Goal: Task Accomplishment & Management: Complete application form

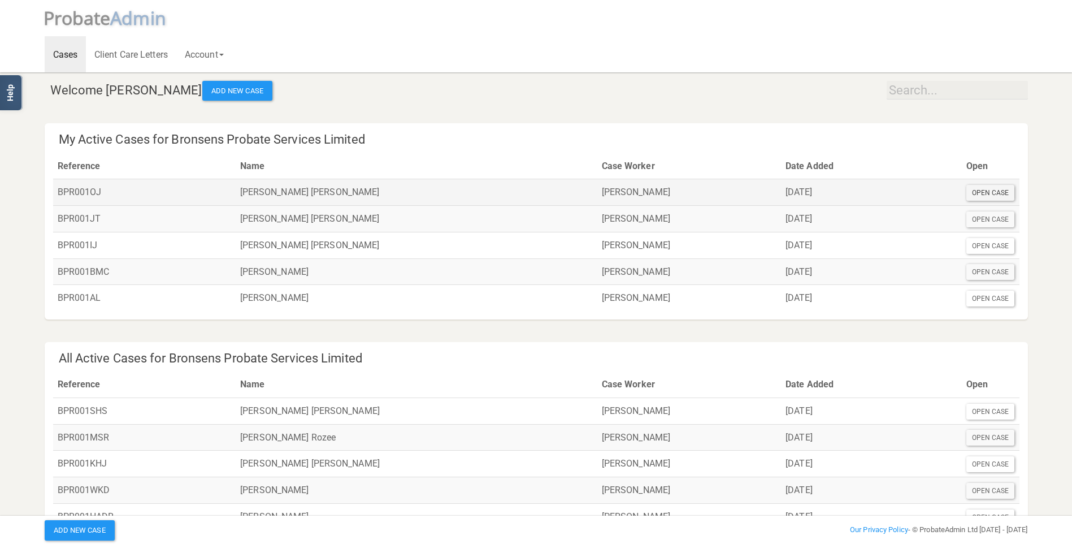
click at [994, 195] on div "Open Case" at bounding box center [990, 193] width 49 height 16
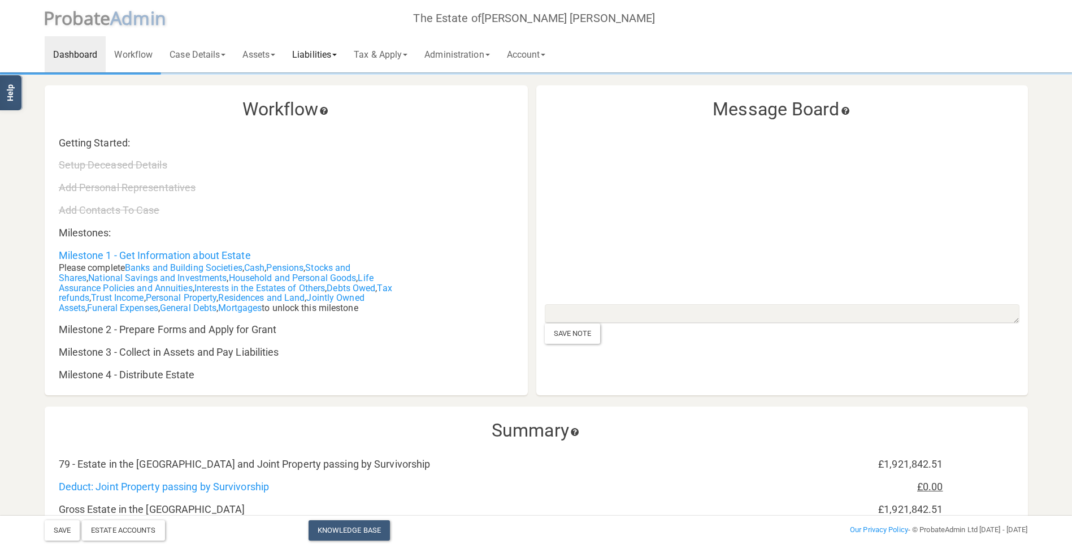
click at [331, 53] on link "Liabilities" at bounding box center [315, 54] width 62 height 36
click at [334, 84] on link "Funeral Expenses" at bounding box center [329, 83] width 90 height 17
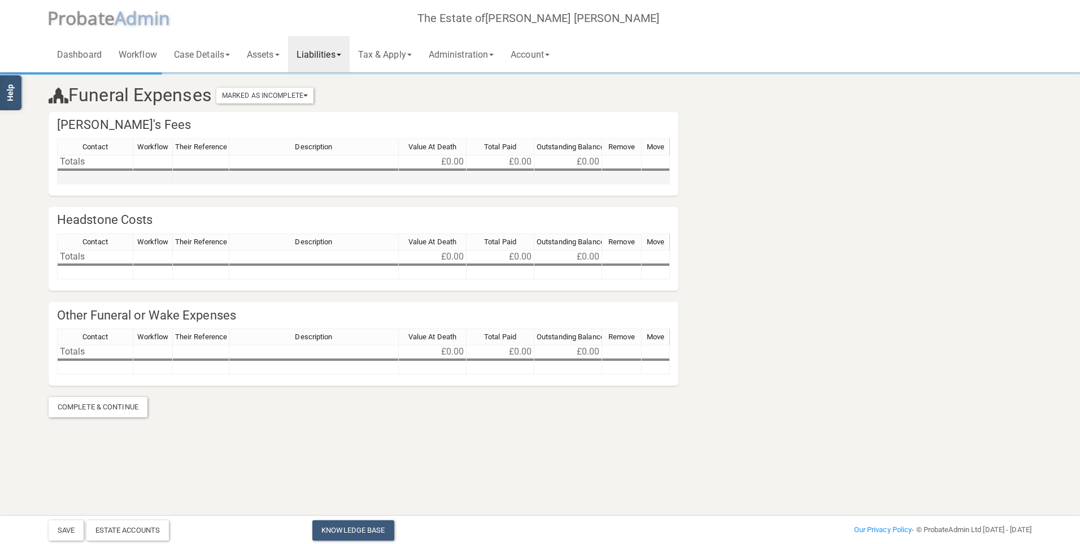
click at [106, 176] on td at bounding box center [95, 177] width 76 height 13
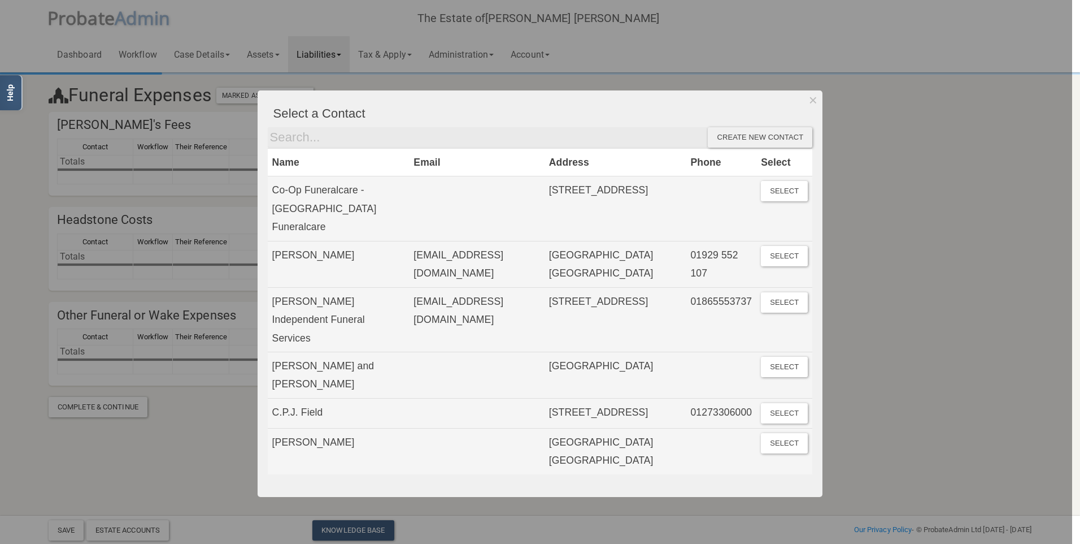
click at [735, 136] on div "Create new contact" at bounding box center [760, 137] width 105 height 20
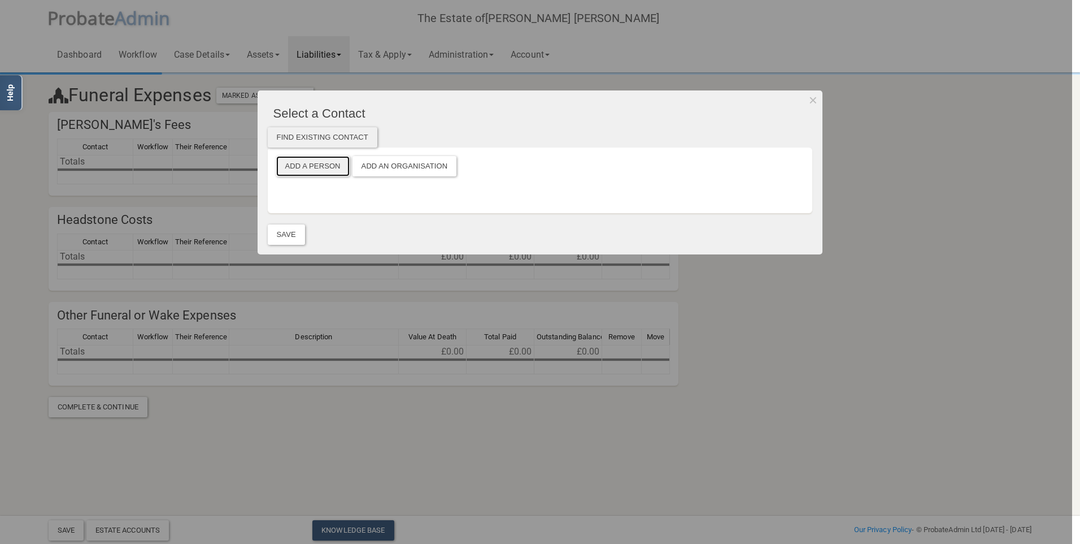
click at [323, 165] on button "Add a Person" at bounding box center [312, 166] width 73 height 20
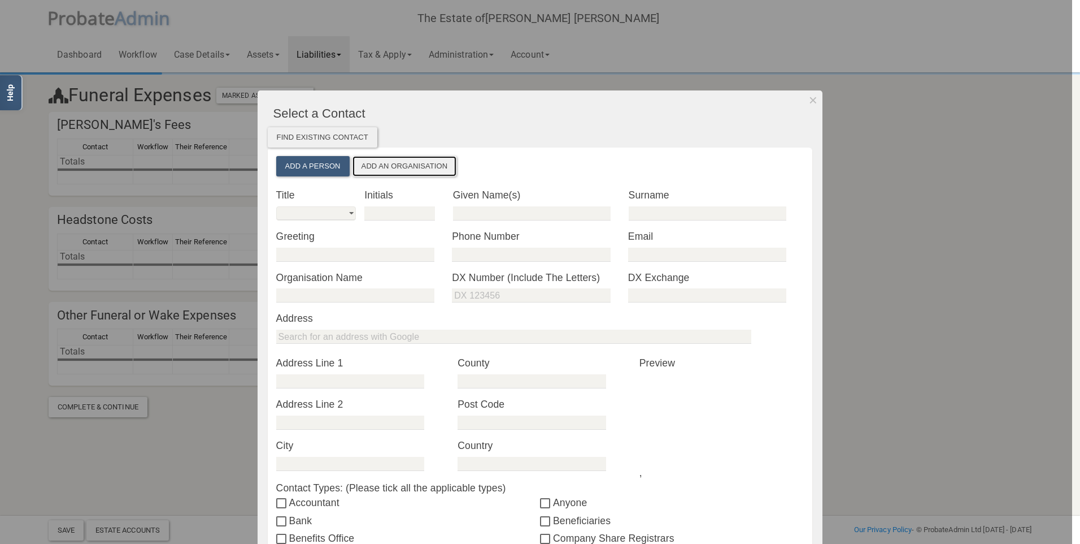
click at [369, 175] on button "Add an Organisation" at bounding box center [405, 166] width 105 height 20
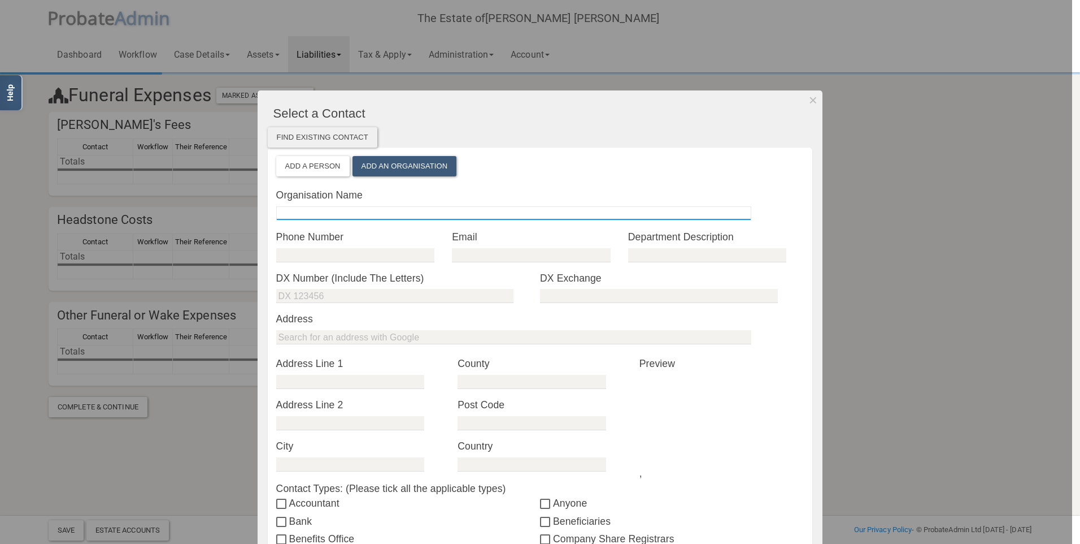
click at [338, 208] on input "text" at bounding box center [513, 213] width 475 height 14
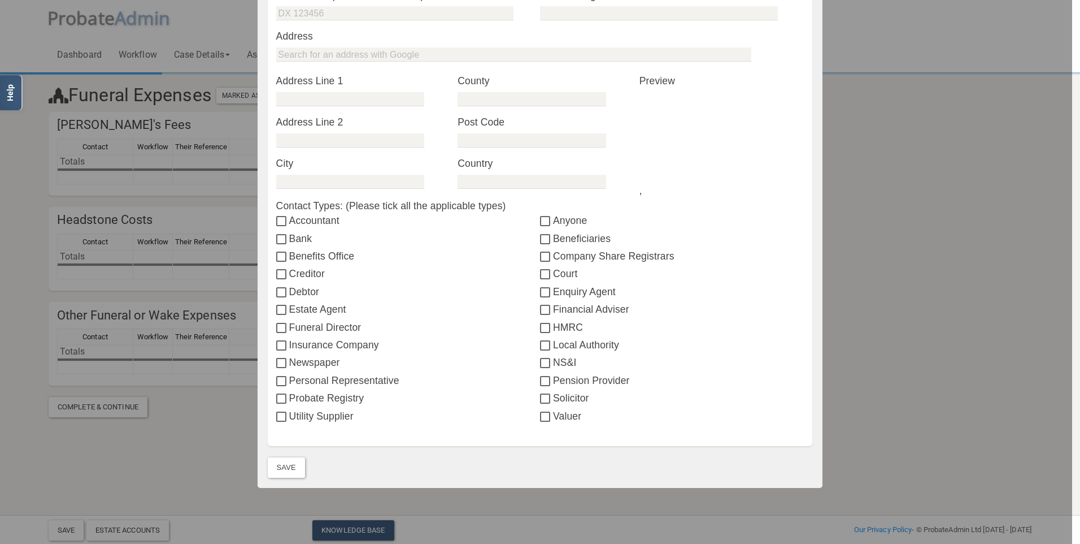
scroll to position [317, 0]
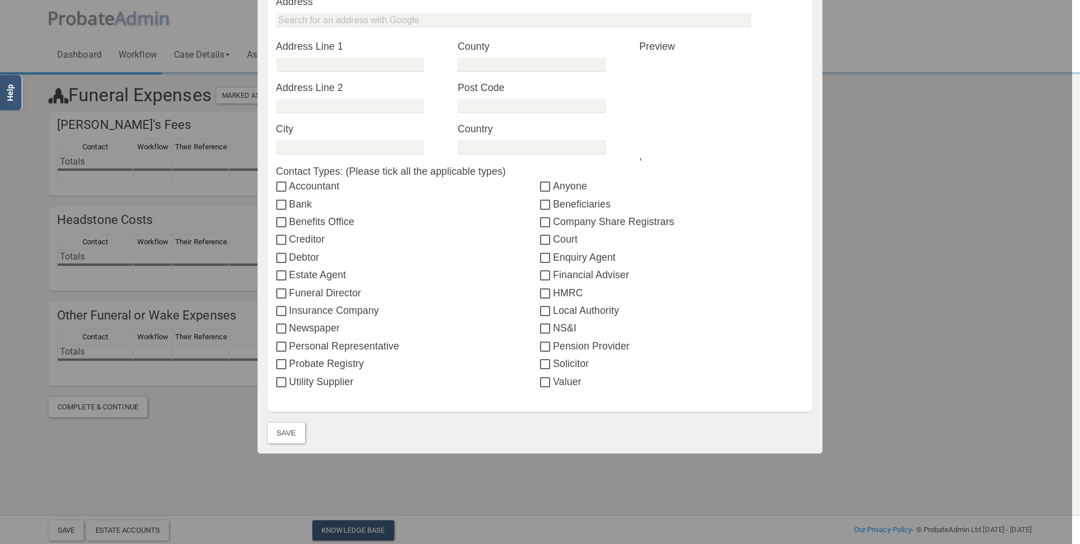
type input "Cremation and funeral"
click at [328, 292] on label "Funeral Director" at bounding box center [408, 292] width 264 height 15
click at [289, 292] on input "Funeral Director" at bounding box center [282, 293] width 13 height 9
checkbox input "true"
click at [283, 428] on button "Save" at bounding box center [286, 433] width 37 height 20
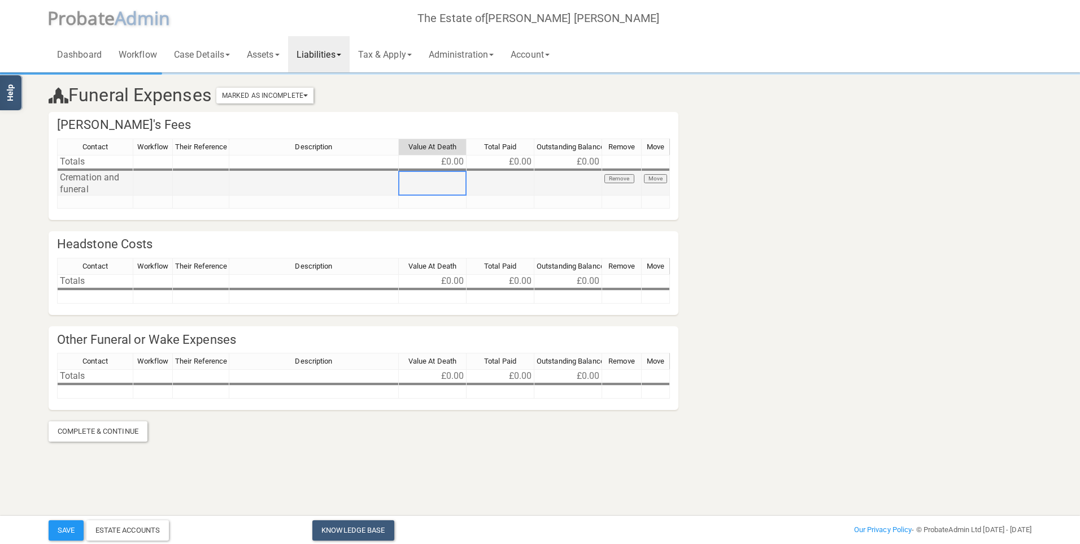
click at [413, 189] on td at bounding box center [433, 183] width 68 height 24
click at [424, 191] on td at bounding box center [433, 183] width 68 height 24
type textarea "3390"
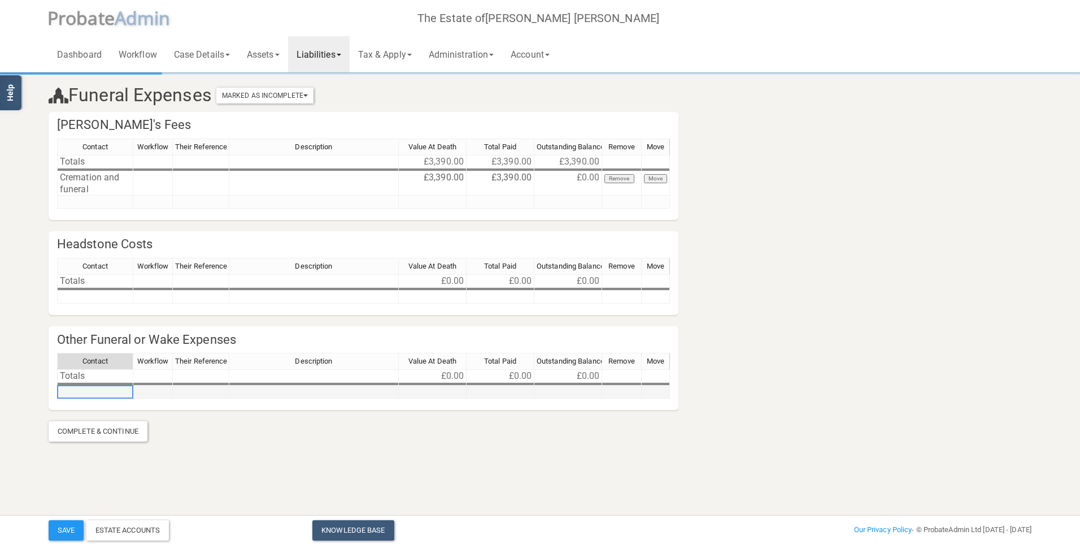
click at [99, 394] on td at bounding box center [95, 391] width 76 height 13
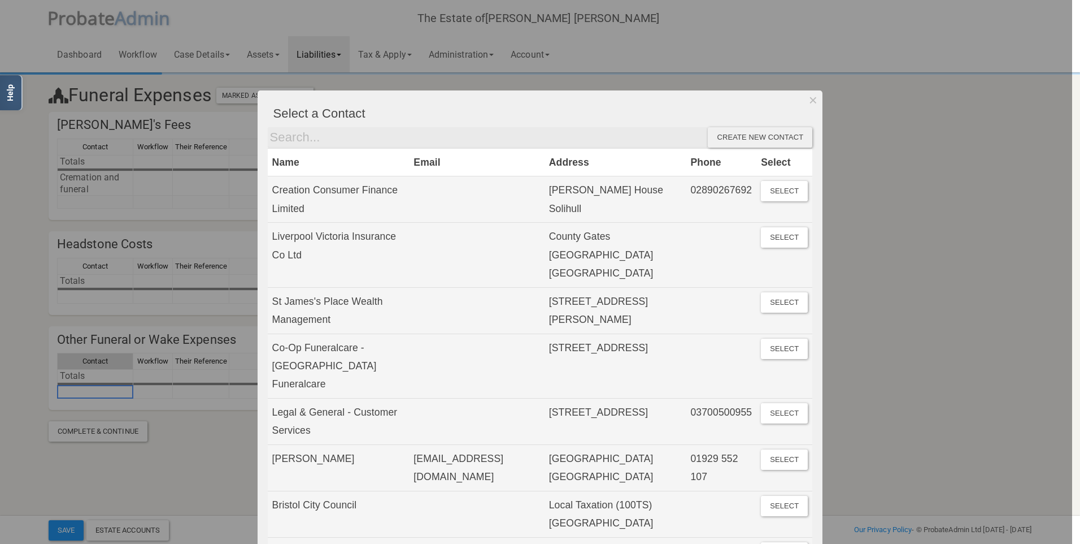
click at [757, 142] on div "Create new contact" at bounding box center [760, 137] width 105 height 20
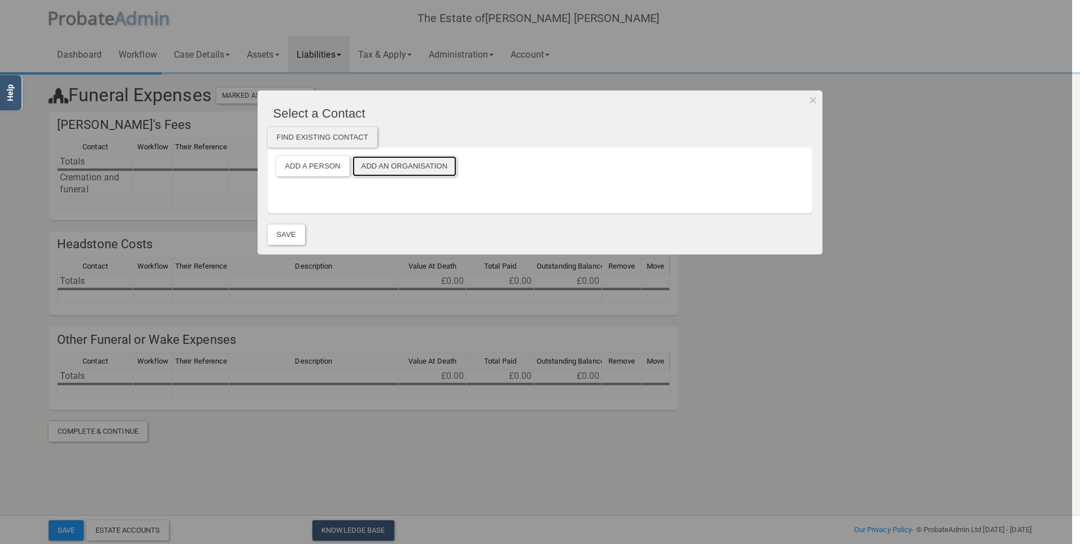
click at [395, 165] on button "Add an Organisation" at bounding box center [405, 166] width 105 height 20
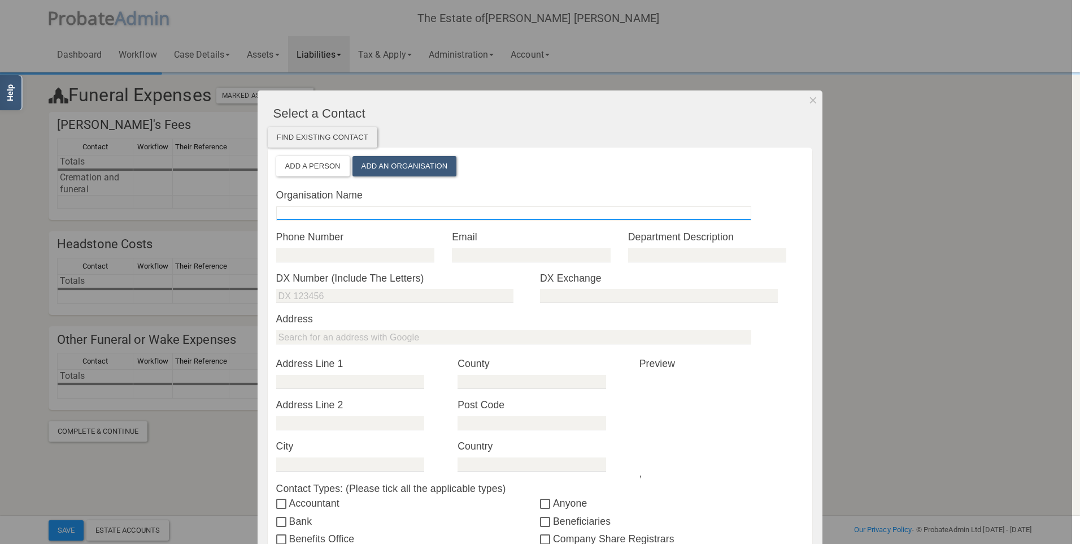
click at [340, 211] on input "text" at bounding box center [513, 213] width 475 height 14
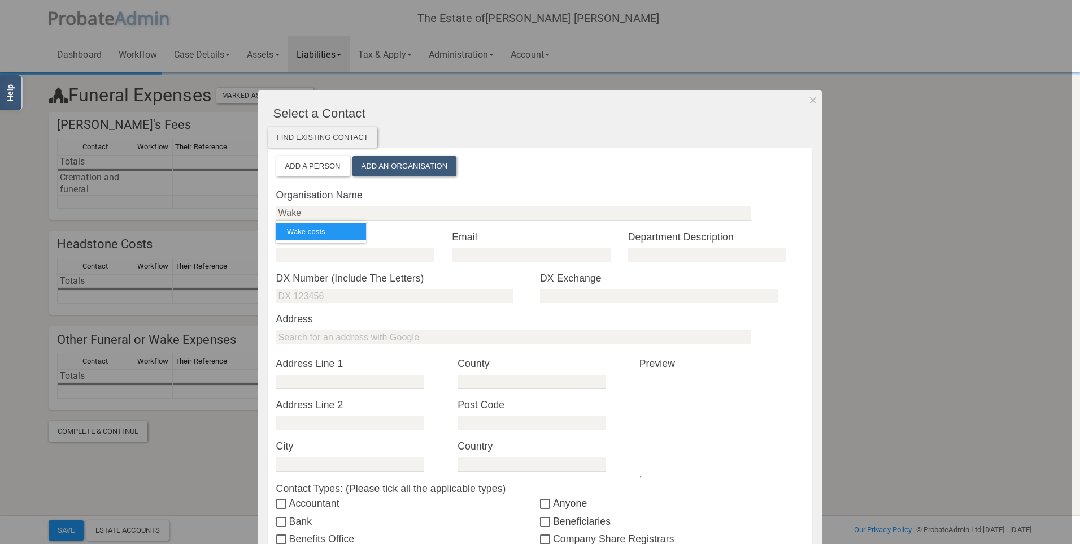
click at [318, 233] on link "Wake costs" at bounding box center [321, 231] width 90 height 17
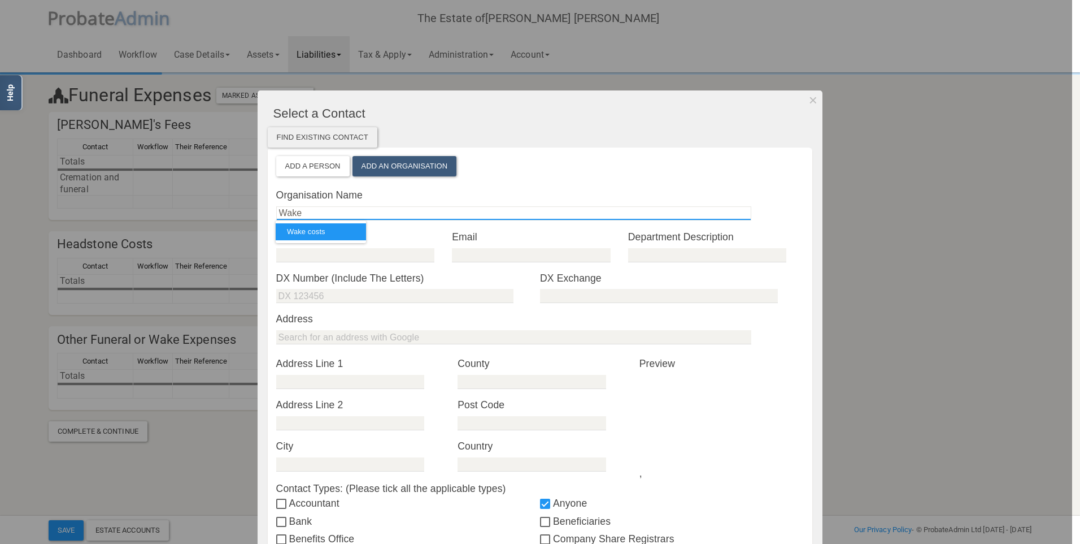
type input "Wake costs"
checkbox input "true"
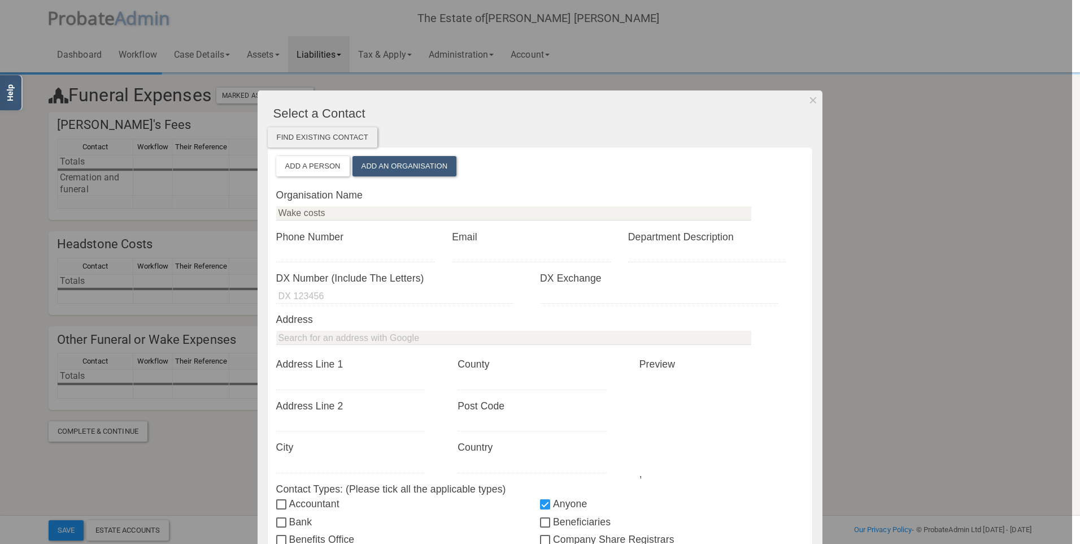
click at [341, 142] on div "Find existing contact" at bounding box center [323, 137] width 110 height 20
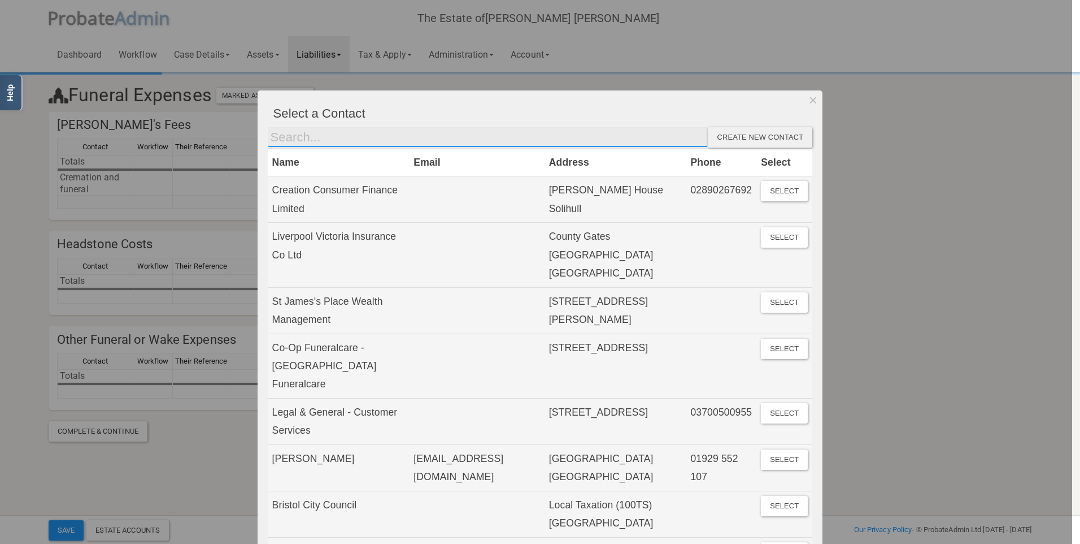
click at [336, 143] on input "text" at bounding box center [488, 137] width 441 height 20
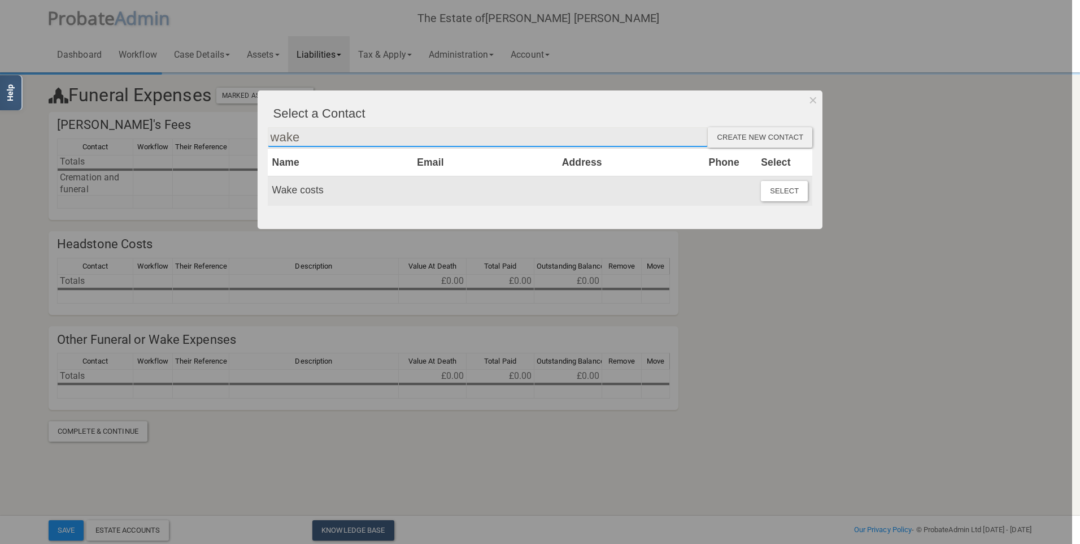
type input "wake"
click at [305, 182] on td "Wake costs" at bounding box center [340, 190] width 145 height 29
click at [796, 198] on button "Select" at bounding box center [784, 191] width 47 height 20
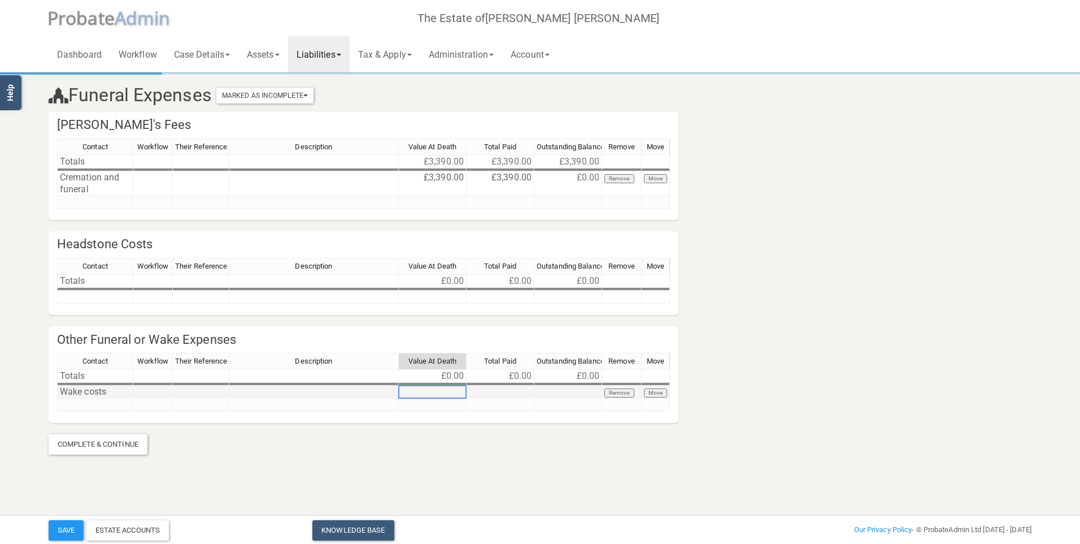
click at [446, 394] on td at bounding box center [433, 391] width 68 height 13
click at [102, 393] on td "Wake costs" at bounding box center [95, 391] width 76 height 13
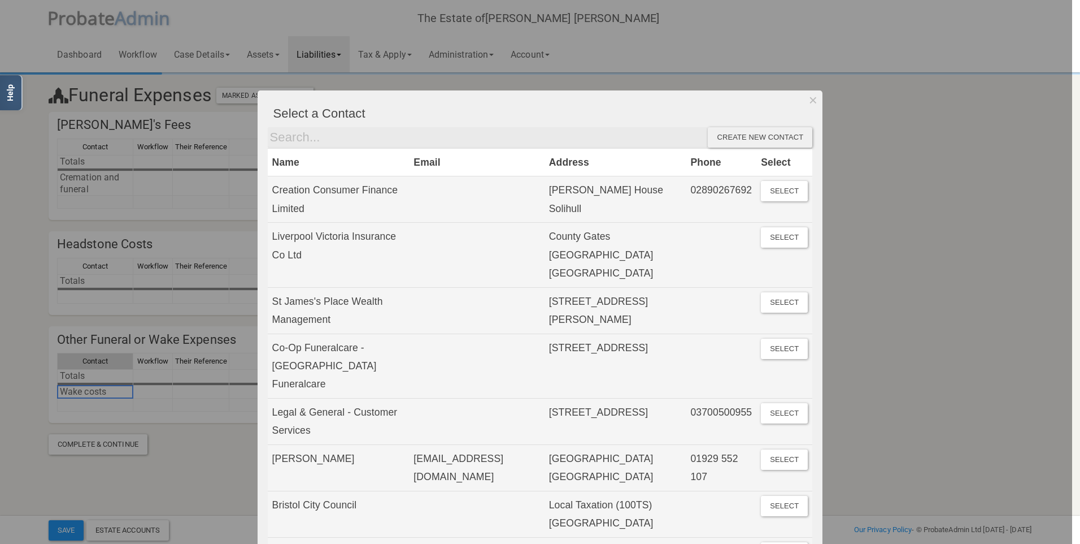
click at [737, 143] on div "Create new contact" at bounding box center [760, 137] width 105 height 20
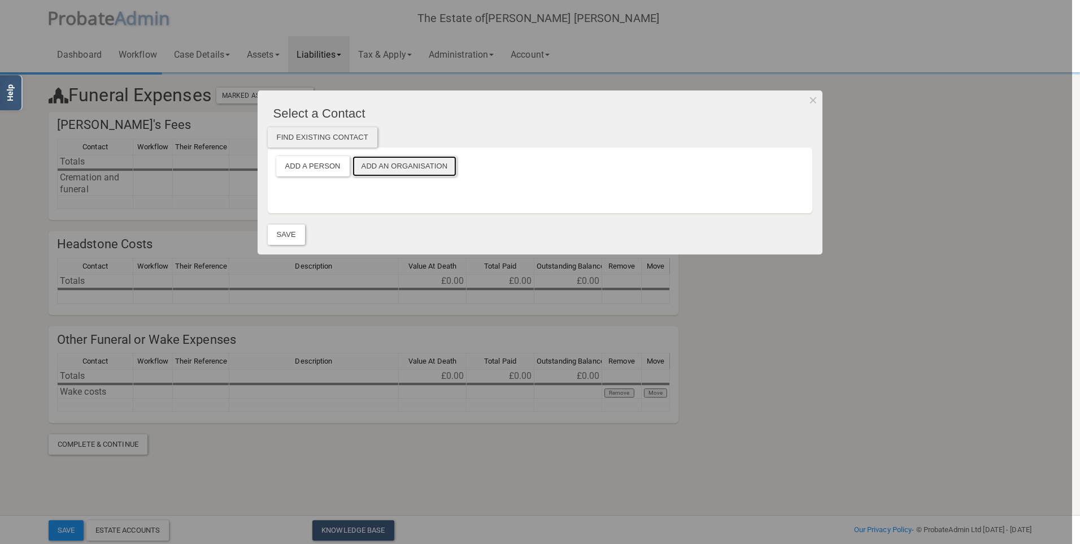
click at [391, 167] on button "Add an Organisation" at bounding box center [405, 166] width 105 height 20
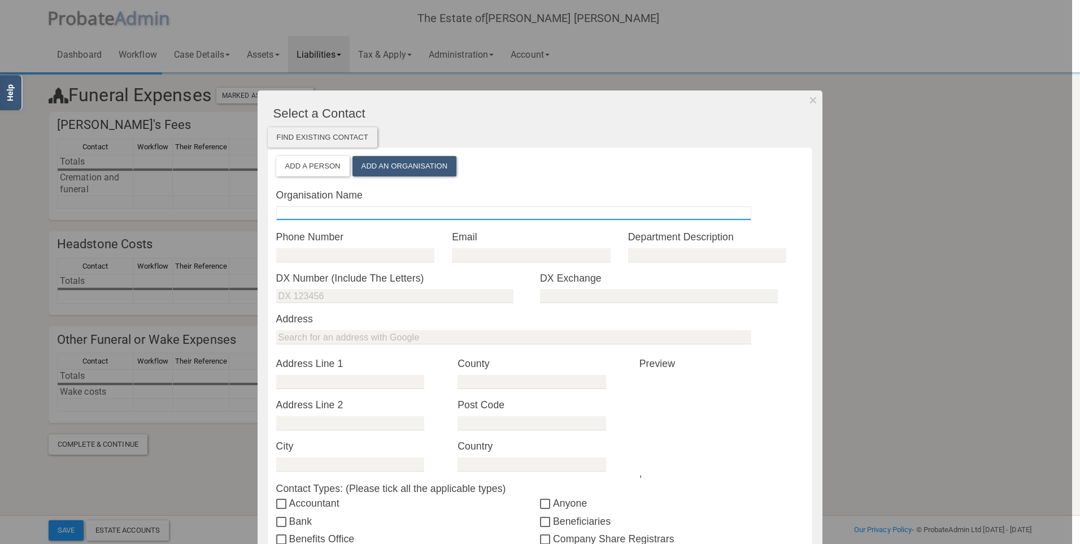
click at [357, 208] on input "text" at bounding box center [513, 213] width 475 height 14
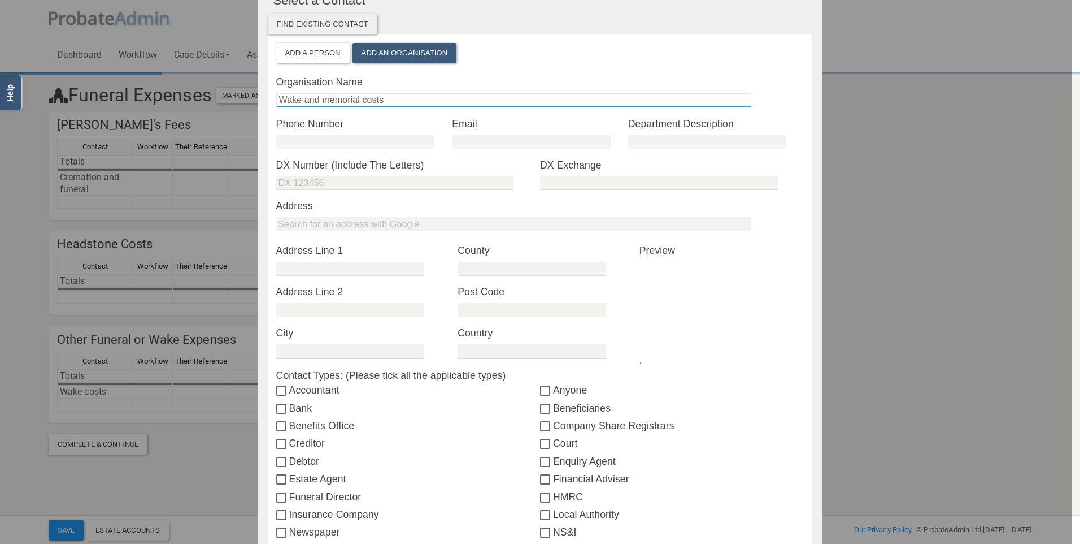
scroll to position [283, 0]
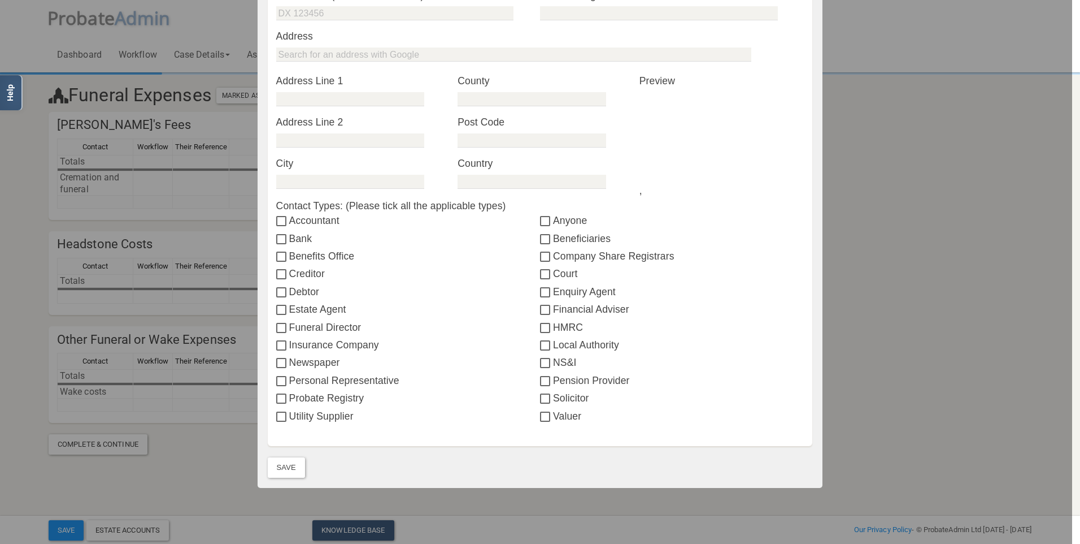
type input "Wake and memorial costs"
click at [337, 333] on label "Funeral Director" at bounding box center [408, 327] width 264 height 15
click at [289, 333] on input "Funeral Director" at bounding box center [282, 328] width 13 height 9
checkbox input "true"
click at [283, 463] on button "Save" at bounding box center [286, 467] width 37 height 20
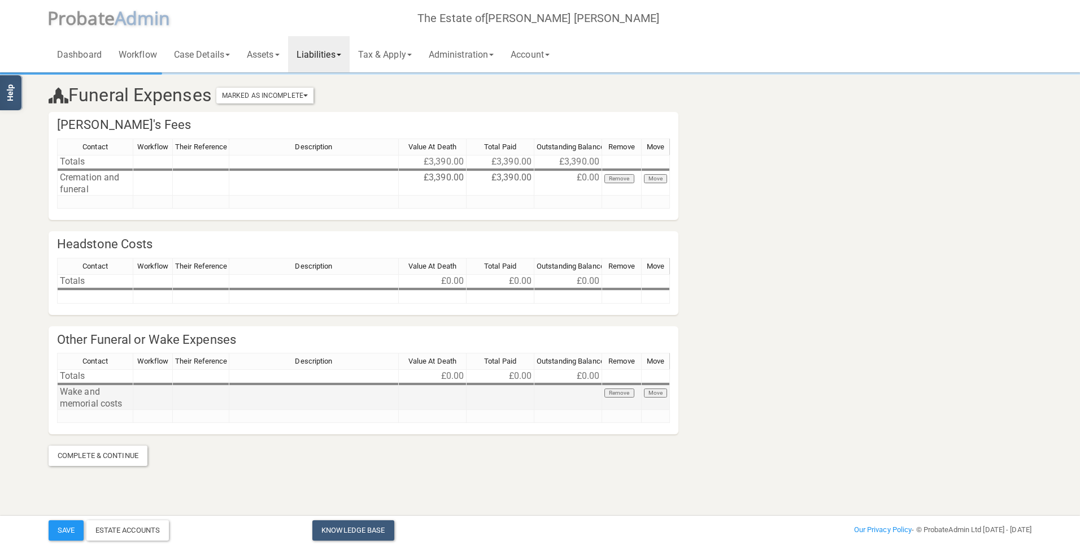
click at [419, 406] on td at bounding box center [433, 397] width 68 height 24
type textarea "1326.61"
click at [102, 456] on div "Complete & Continue" at bounding box center [98, 455] width 99 height 20
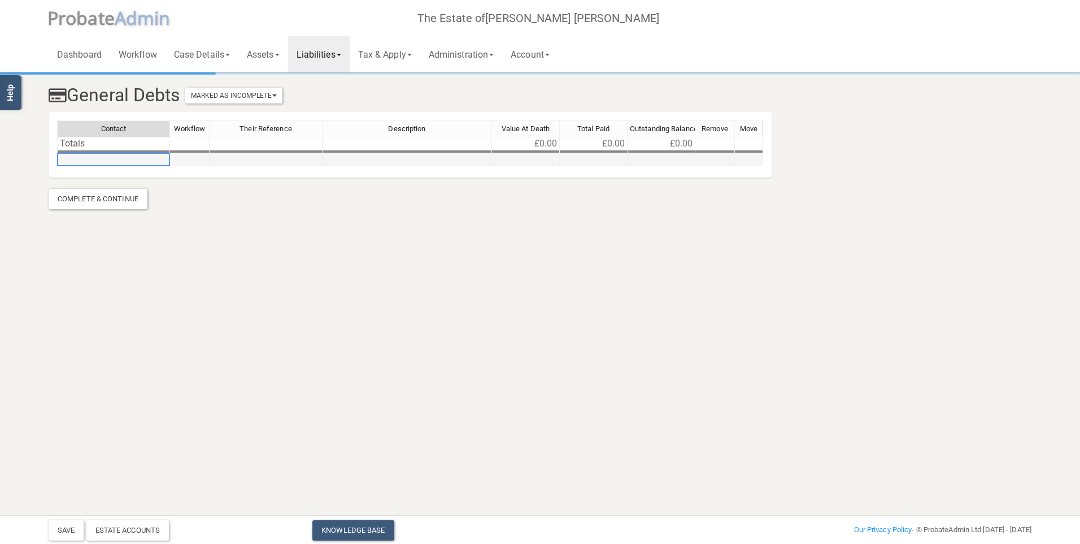
click at [94, 160] on td at bounding box center [113, 159] width 113 height 13
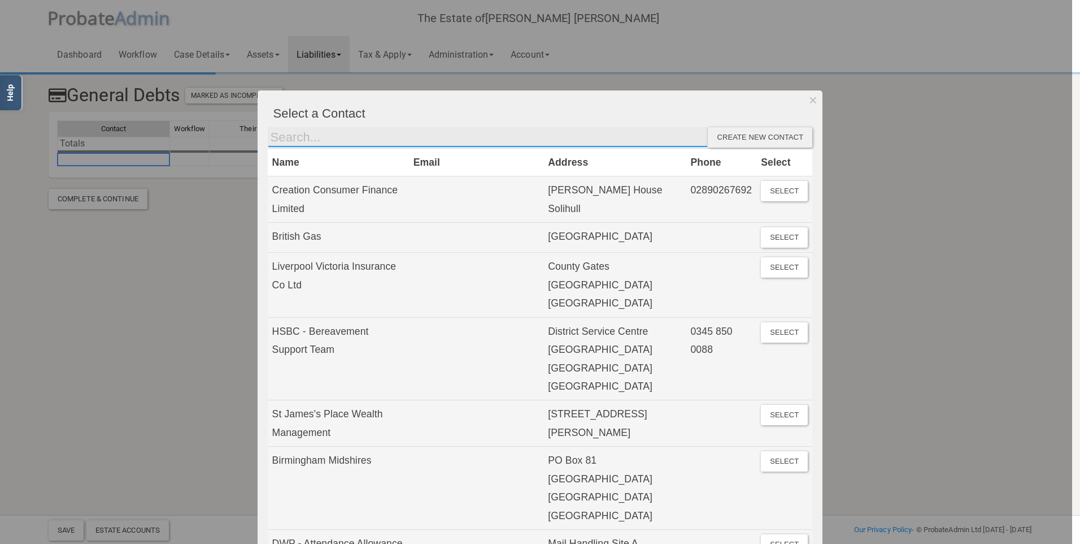
click at [301, 144] on input "text" at bounding box center [488, 137] width 441 height 20
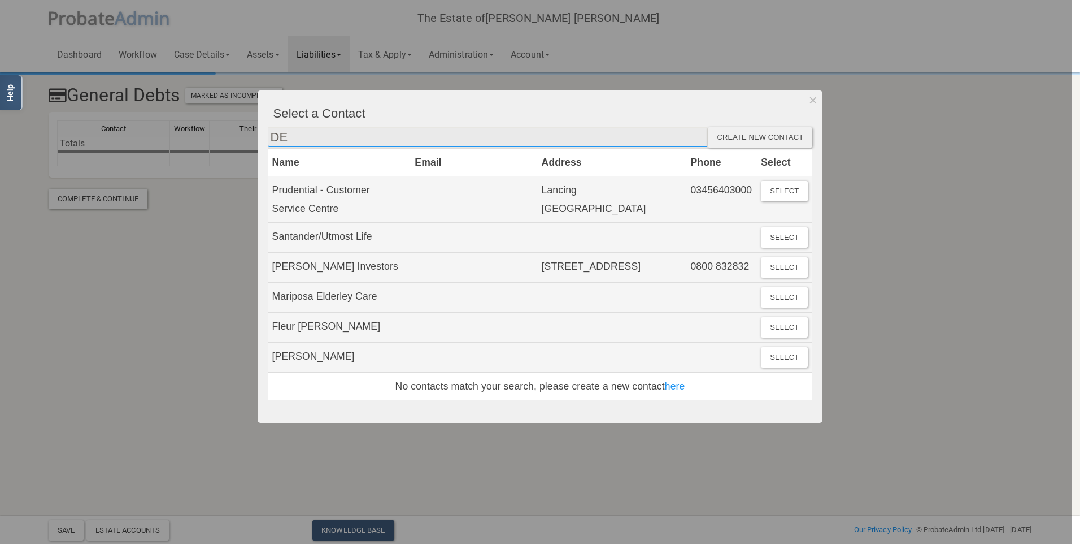
type input "D"
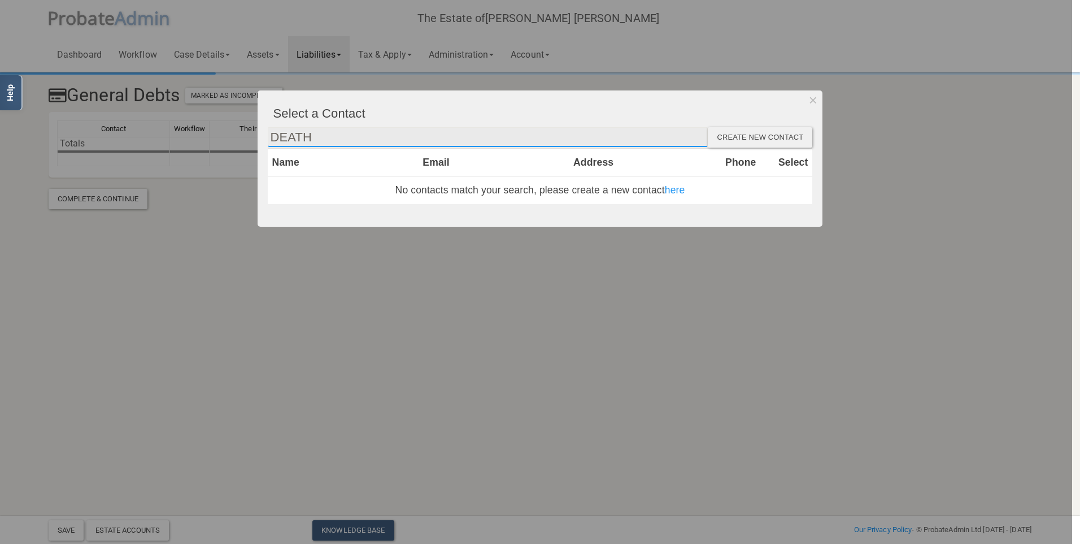
type input "DEATH"
click at [746, 141] on div "Create new contact" at bounding box center [760, 137] width 105 height 20
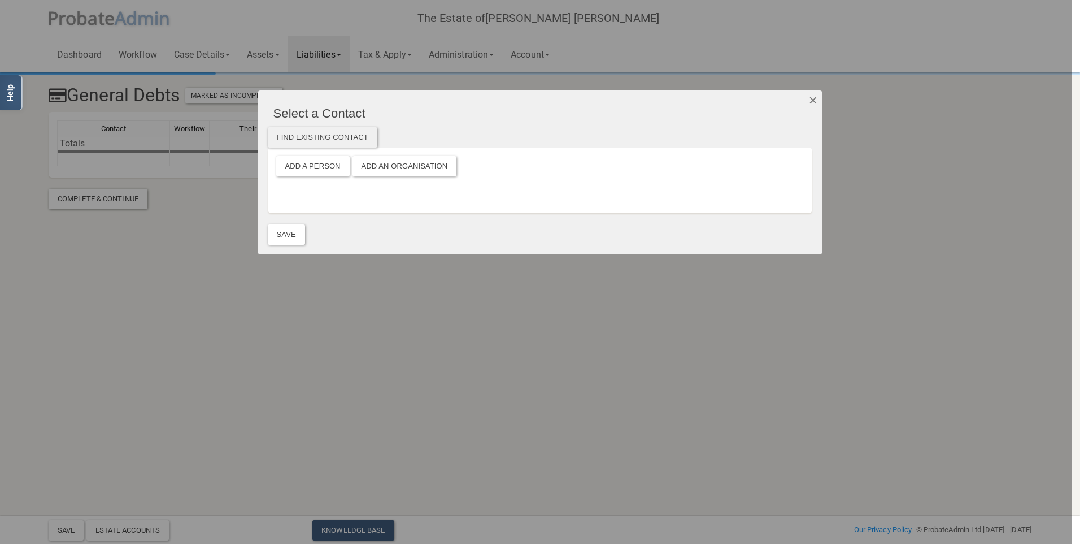
click at [816, 98] on button "Dismiss" at bounding box center [813, 99] width 19 height 19
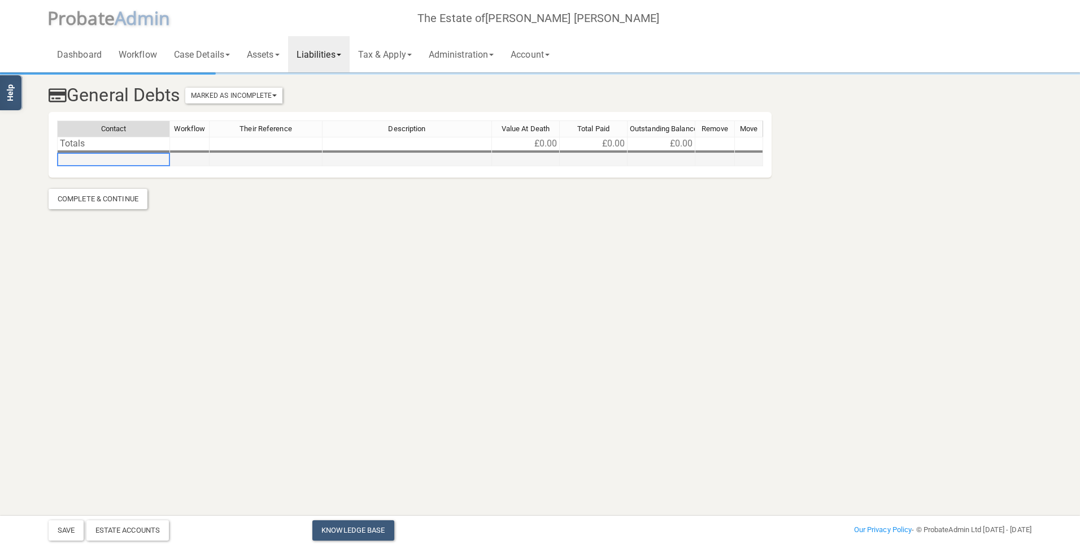
click at [137, 159] on td at bounding box center [113, 159] width 113 height 13
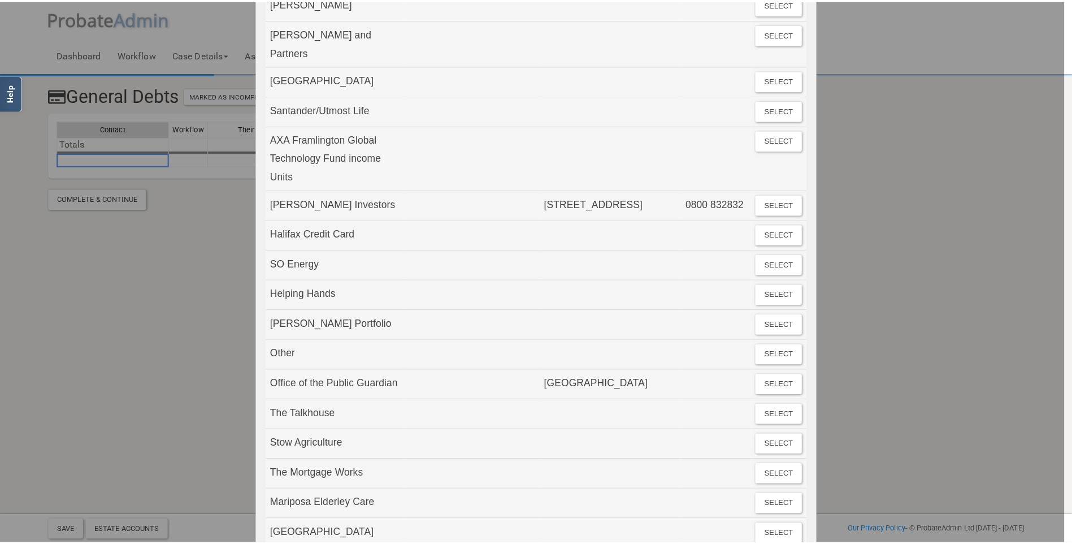
scroll to position [2260, 0]
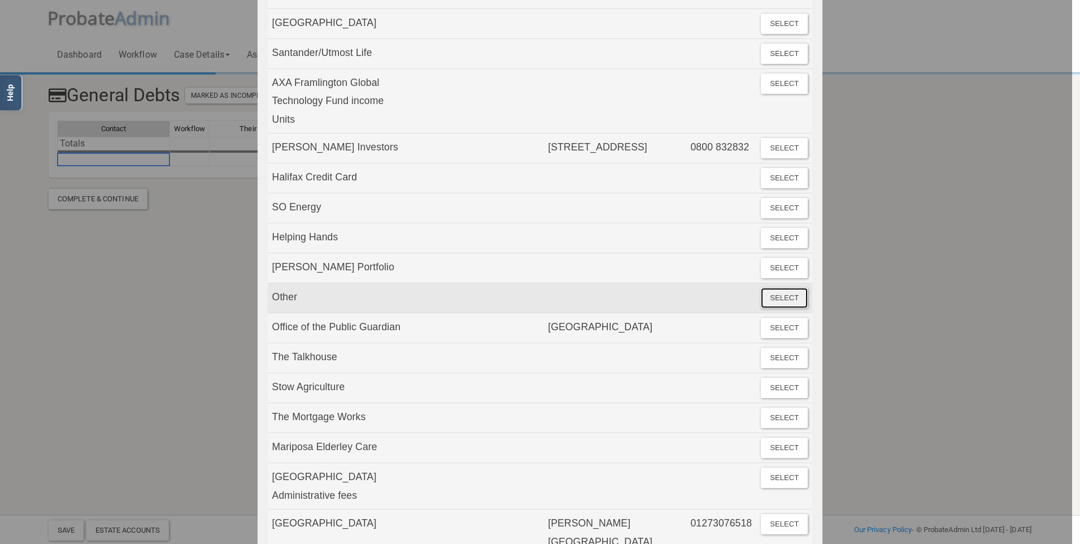
click at [779, 288] on button "Select" at bounding box center [784, 298] width 47 height 20
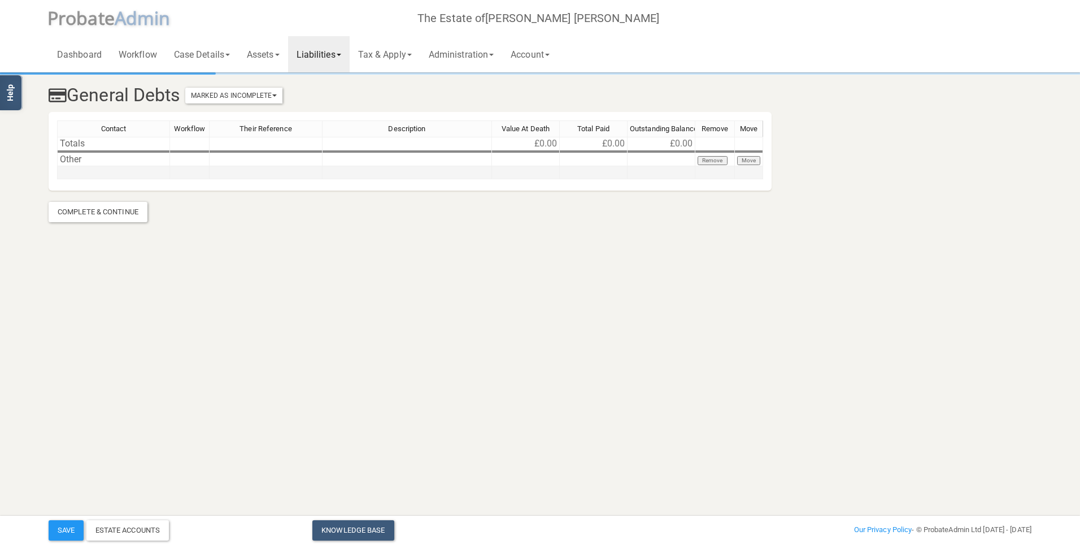
click at [379, 171] on td at bounding box center [408, 172] width 170 height 13
type textarea "Death Certificates"
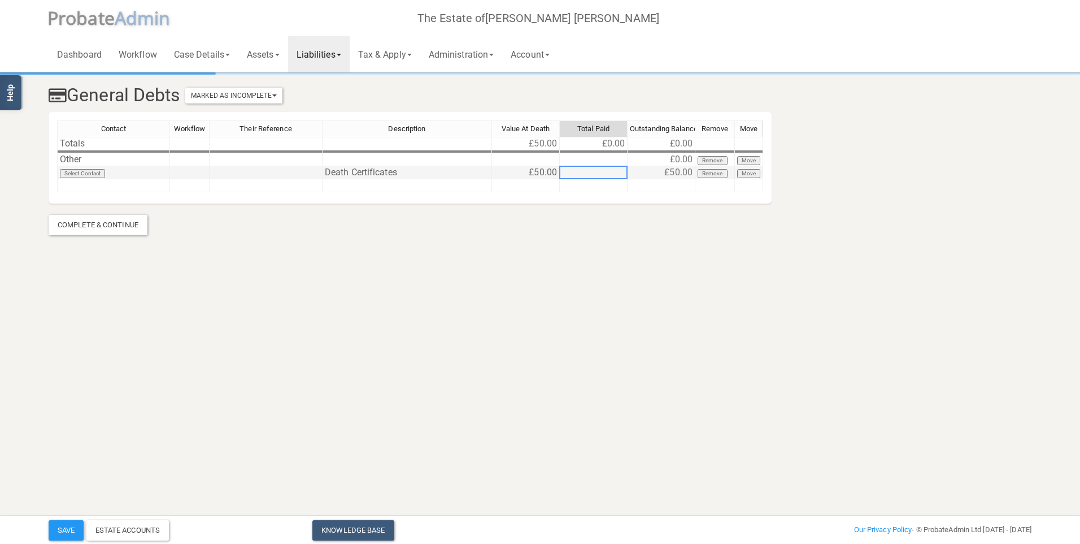
type textarea "50"
click at [104, 220] on div "Complete & Continue" at bounding box center [98, 225] width 99 height 20
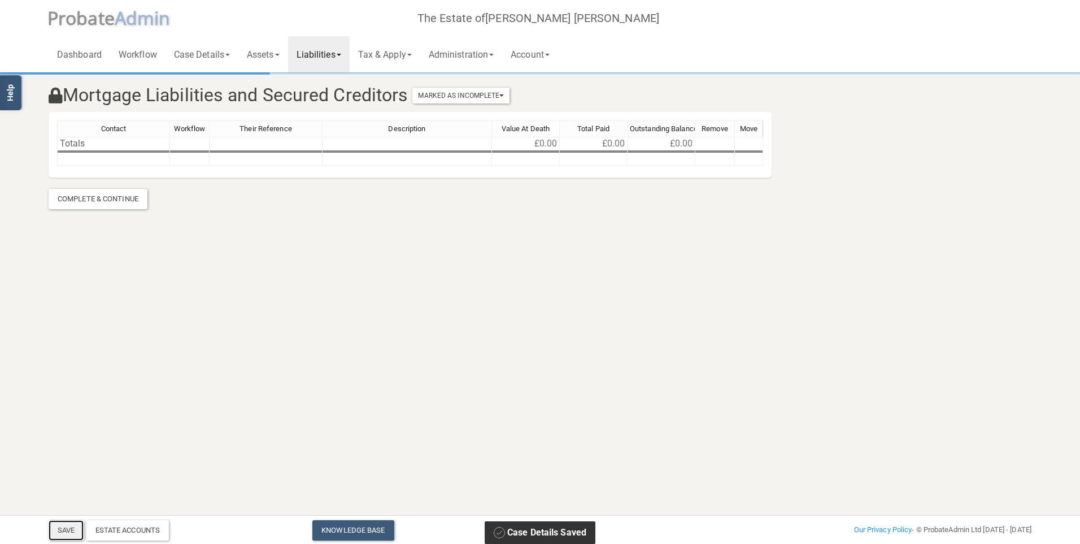
click at [71, 529] on button "Save" at bounding box center [66, 530] width 35 height 20
click at [948, 319] on html "</div></div> Help Toggle navigation P robate A dmin The Estate of [PERSON_NAME]…" at bounding box center [540, 272] width 1080 height 544
click at [400, 51] on link "Tax & Apply" at bounding box center [385, 54] width 71 height 36
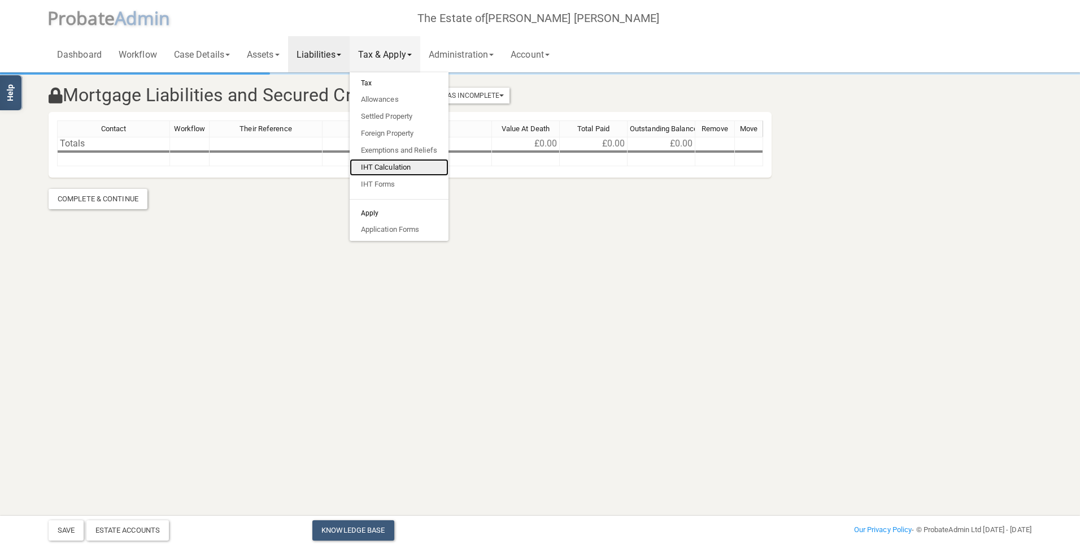
click at [403, 169] on link "IHT Calculation" at bounding box center [399, 167] width 99 height 17
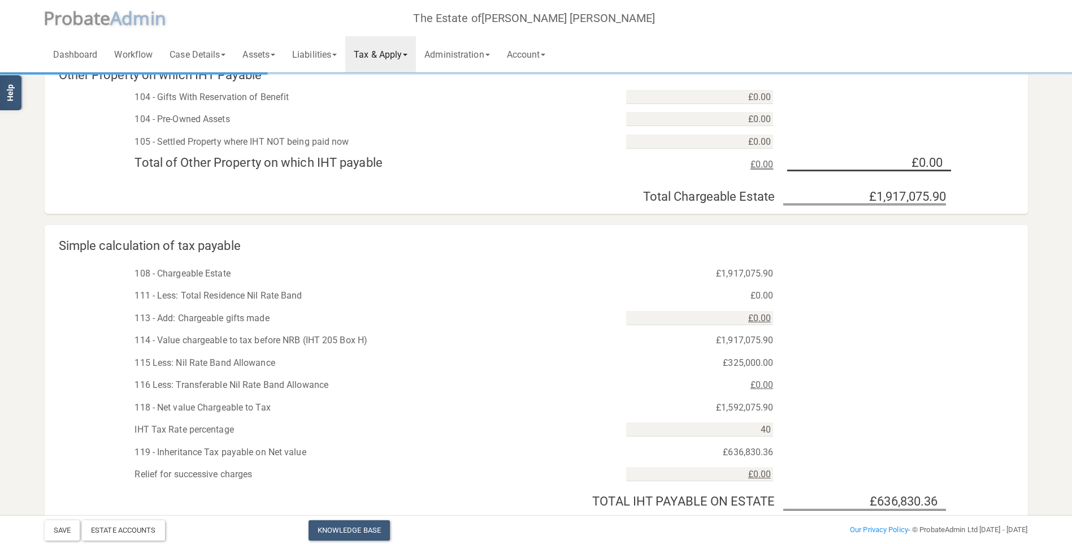
scroll to position [622, 0]
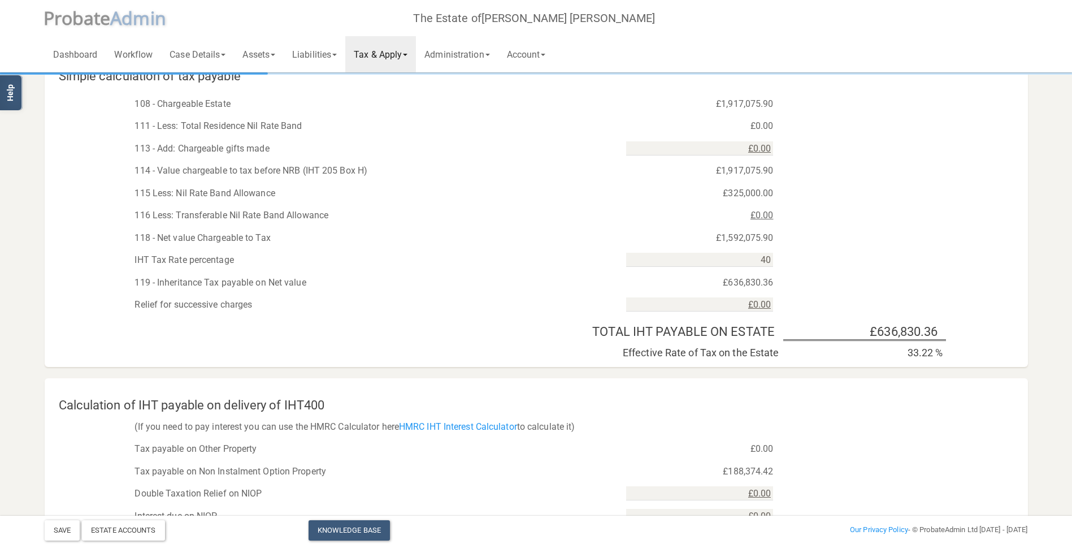
click at [761, 124] on div "£0.00" at bounding box center [700, 126] width 164 height 17
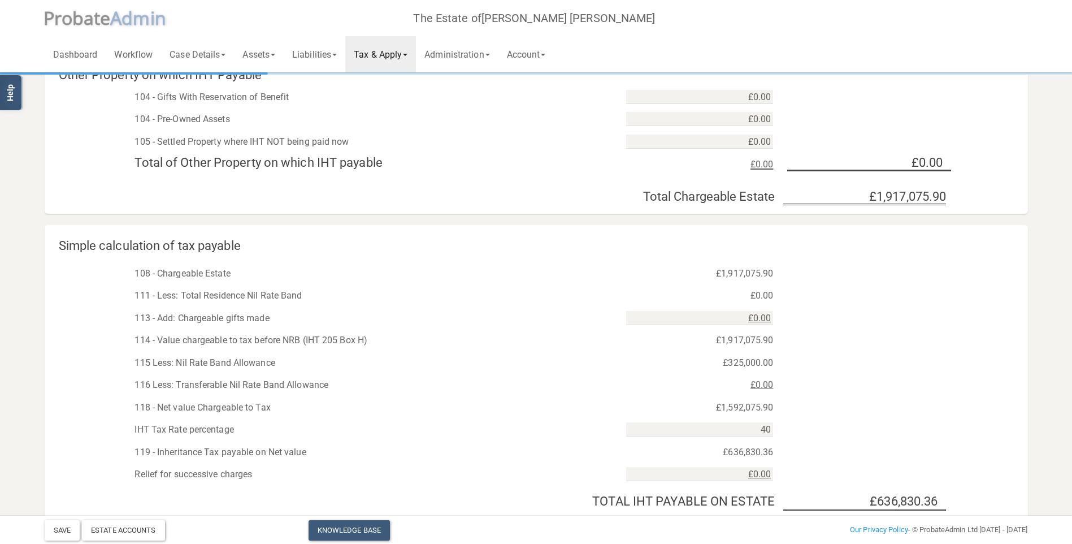
scroll to position [396, 0]
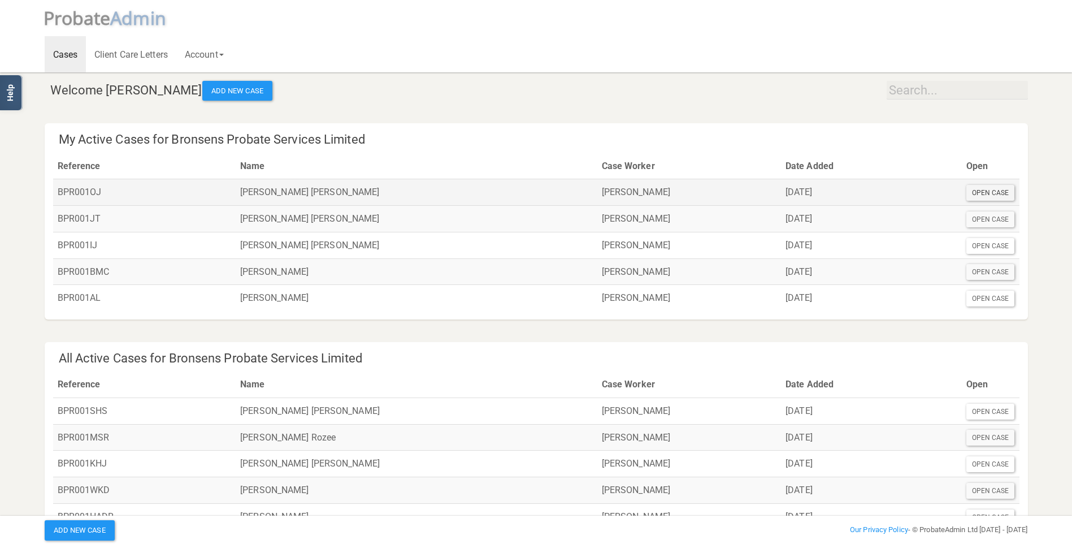
click at [996, 193] on div "Open Case" at bounding box center [990, 193] width 49 height 16
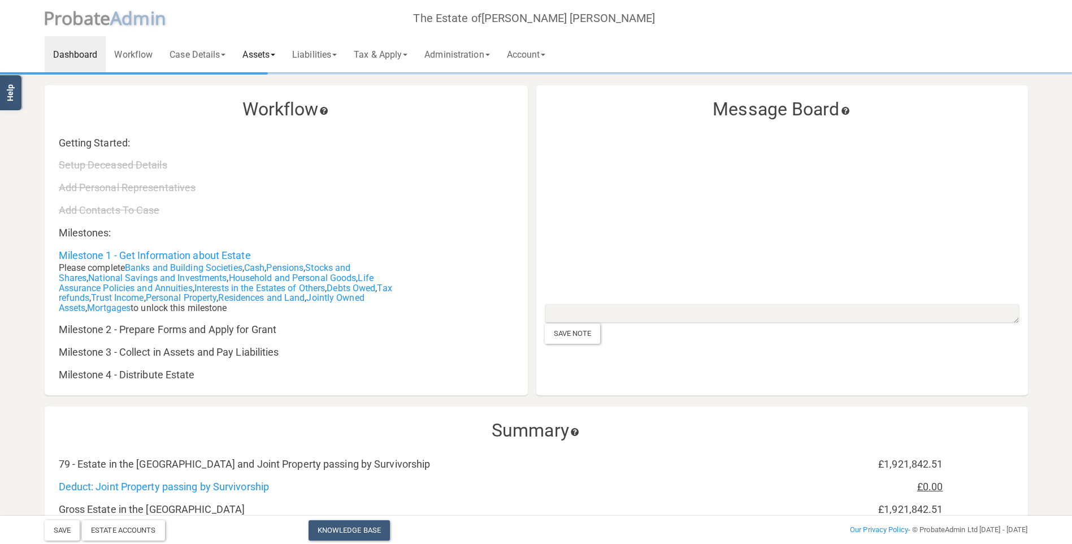
click at [262, 53] on link "Assets" at bounding box center [259, 54] width 50 height 36
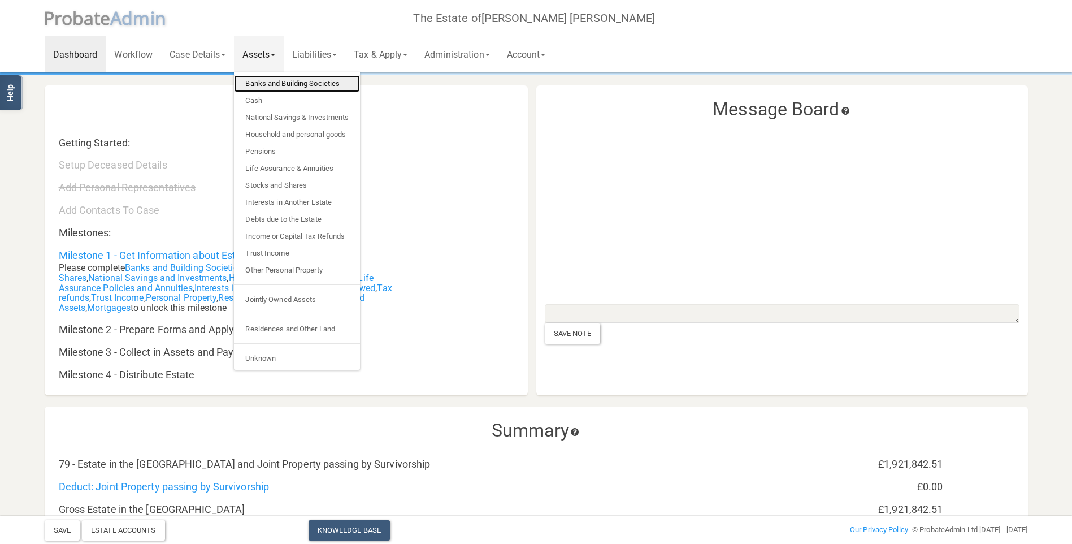
click at [287, 85] on link "Banks and Building Societies" at bounding box center [297, 83] width 126 height 17
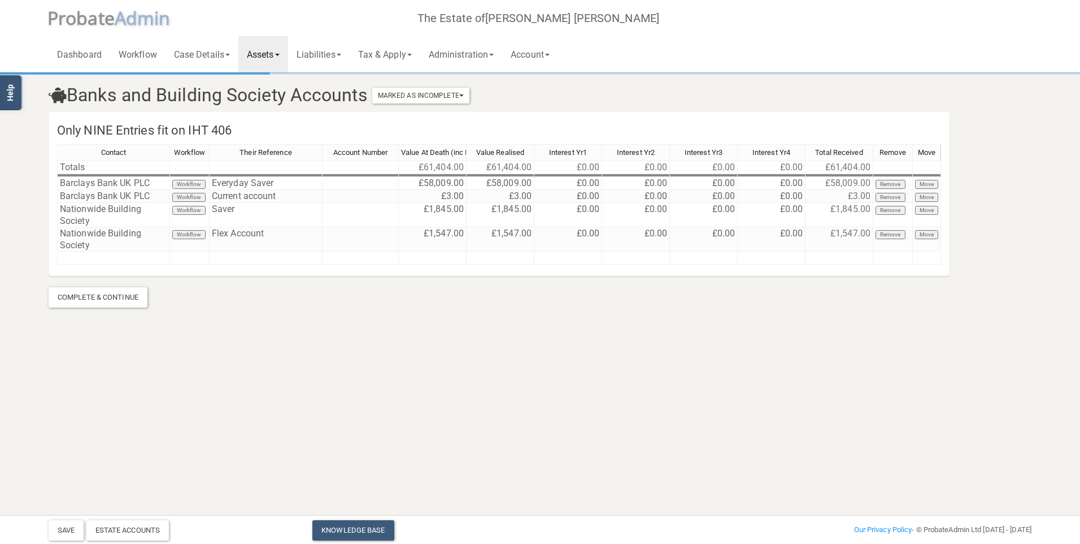
click at [270, 52] on link "Assets" at bounding box center [263, 54] width 50 height 36
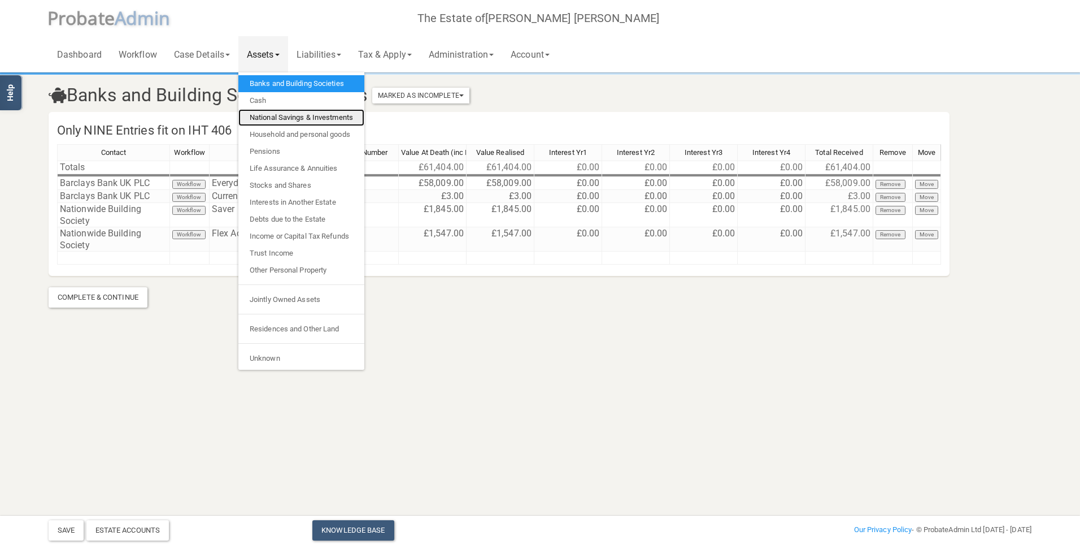
click at [279, 115] on link "National Savings & Investments" at bounding box center [301, 117] width 126 height 17
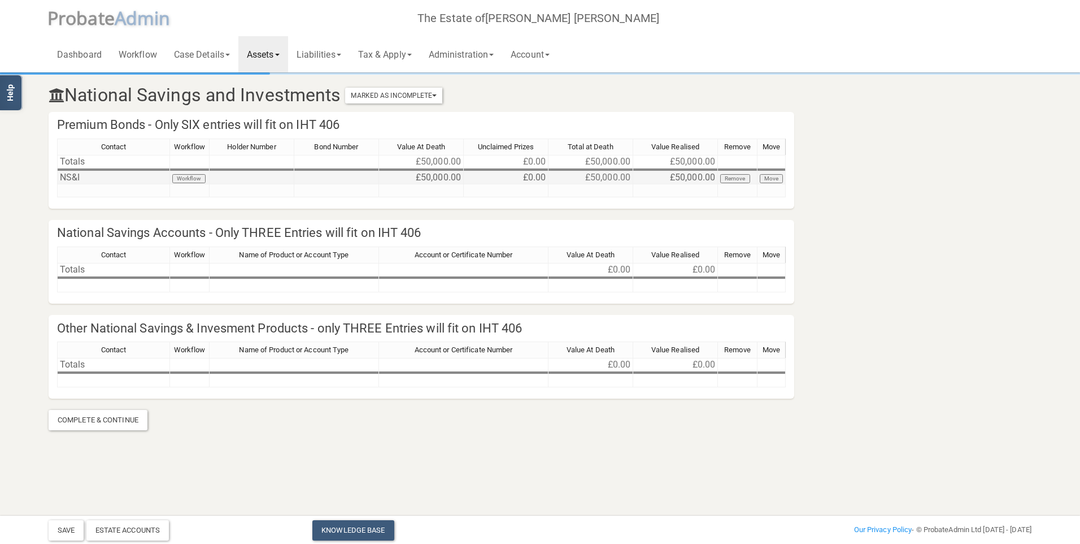
click at [738, 177] on button "Remove" at bounding box center [735, 178] width 30 height 9
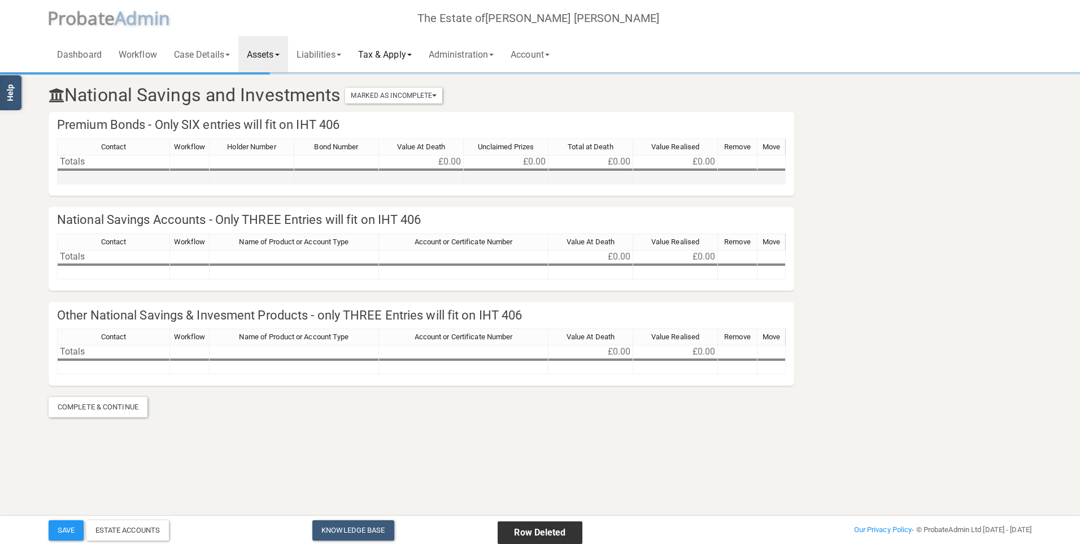
click at [380, 49] on link "Tax & Apply" at bounding box center [385, 54] width 71 height 36
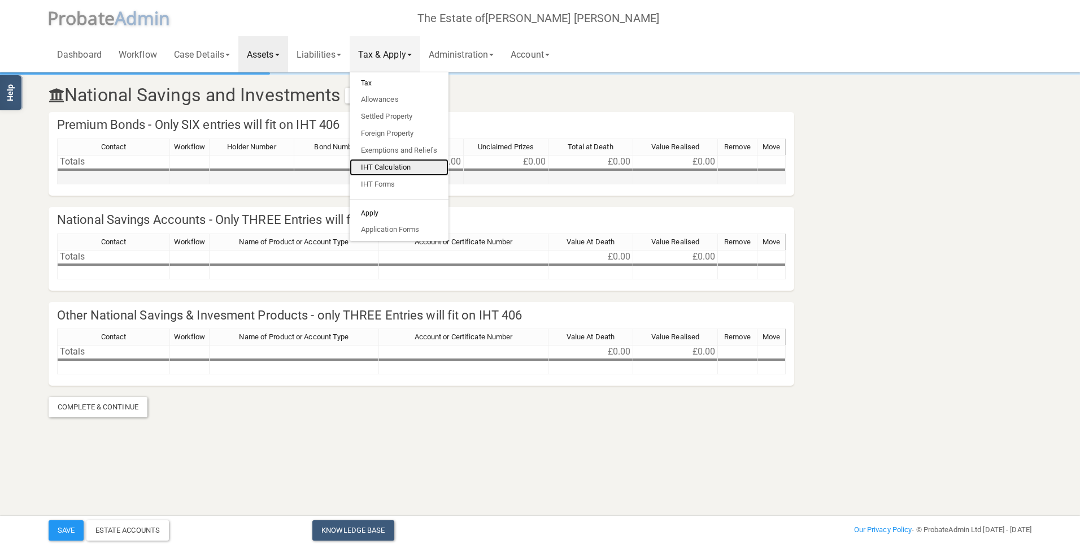
click at [403, 163] on link "IHT Calculation" at bounding box center [399, 167] width 99 height 17
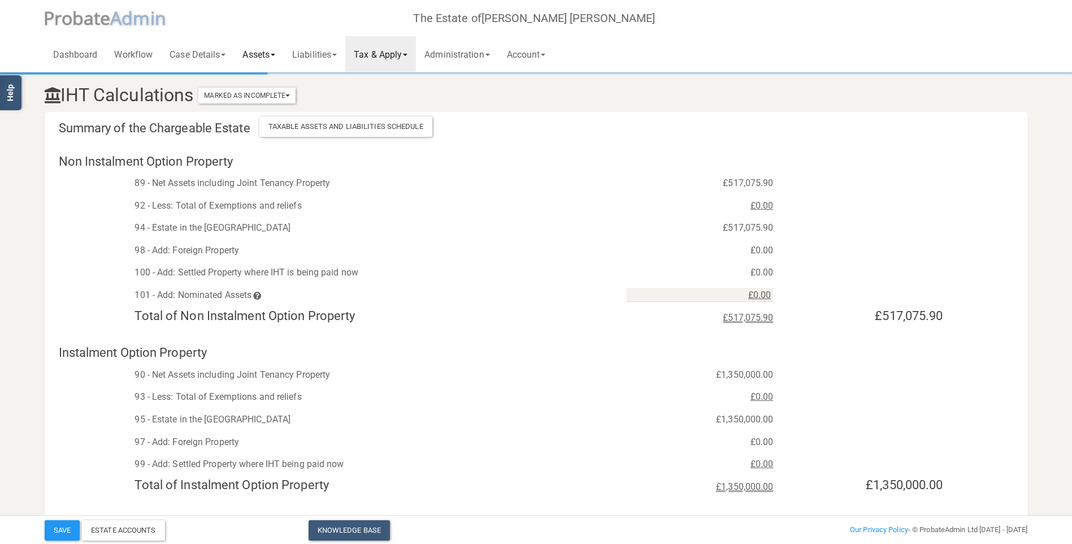
click at [263, 53] on link "Assets" at bounding box center [259, 54] width 50 height 36
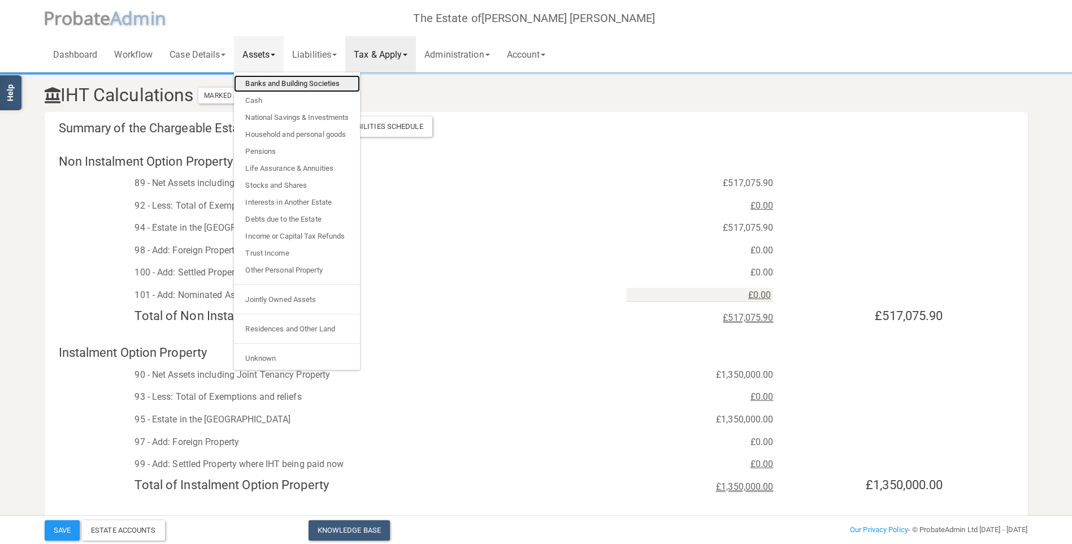
click at [275, 83] on link "Banks and Building Societies" at bounding box center [297, 83] width 126 height 17
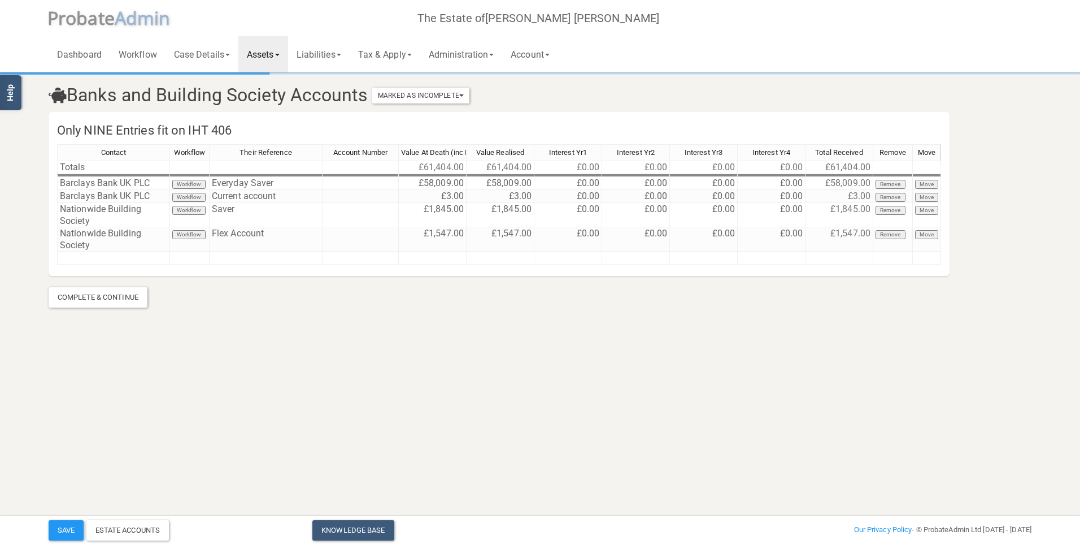
click at [259, 57] on link "Assets" at bounding box center [263, 54] width 50 height 36
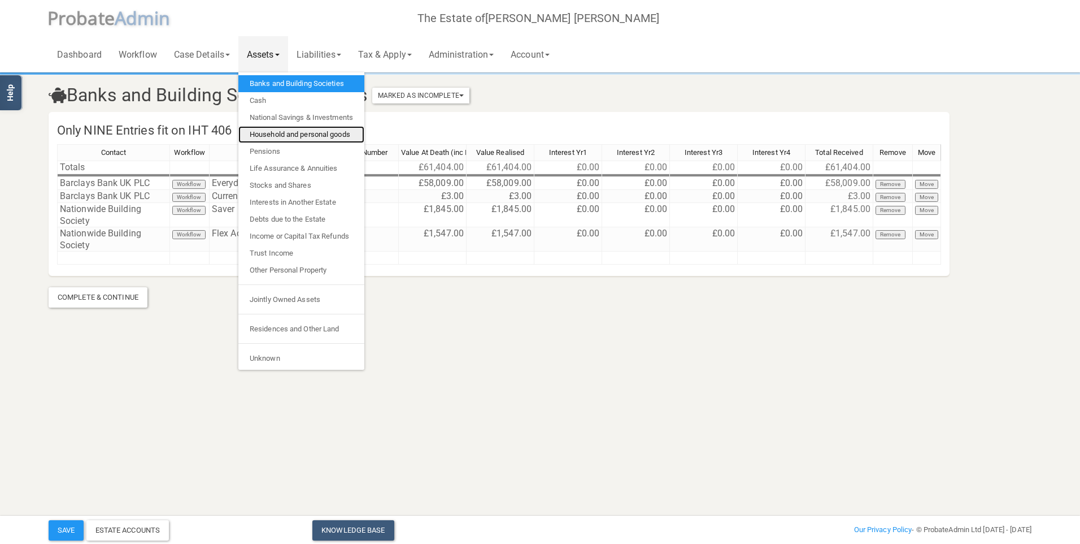
click at [289, 137] on link "Household and personal goods" at bounding box center [301, 134] width 126 height 17
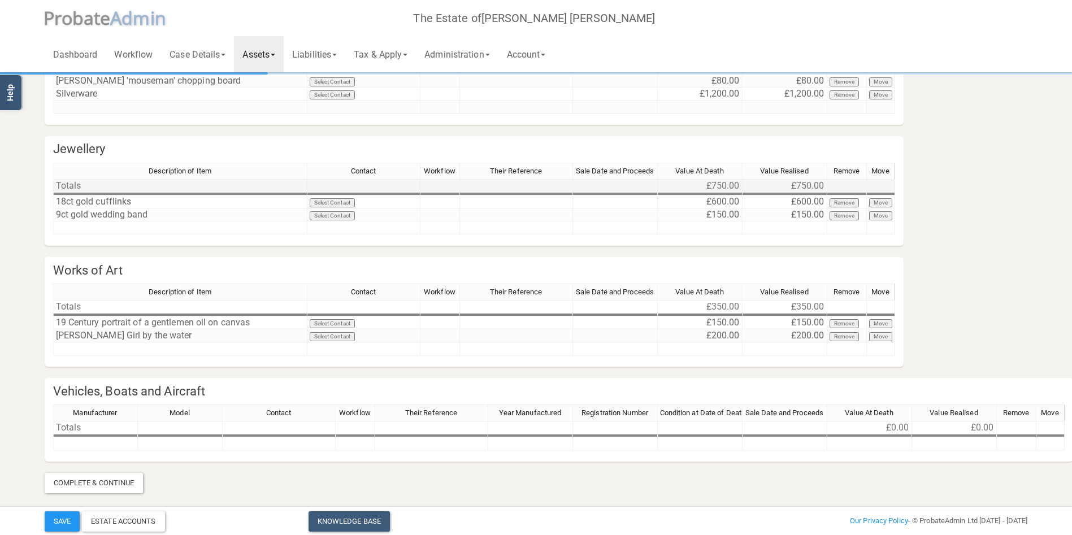
scroll to position [163, 0]
click at [263, 54] on link "Assets" at bounding box center [259, 54] width 50 height 36
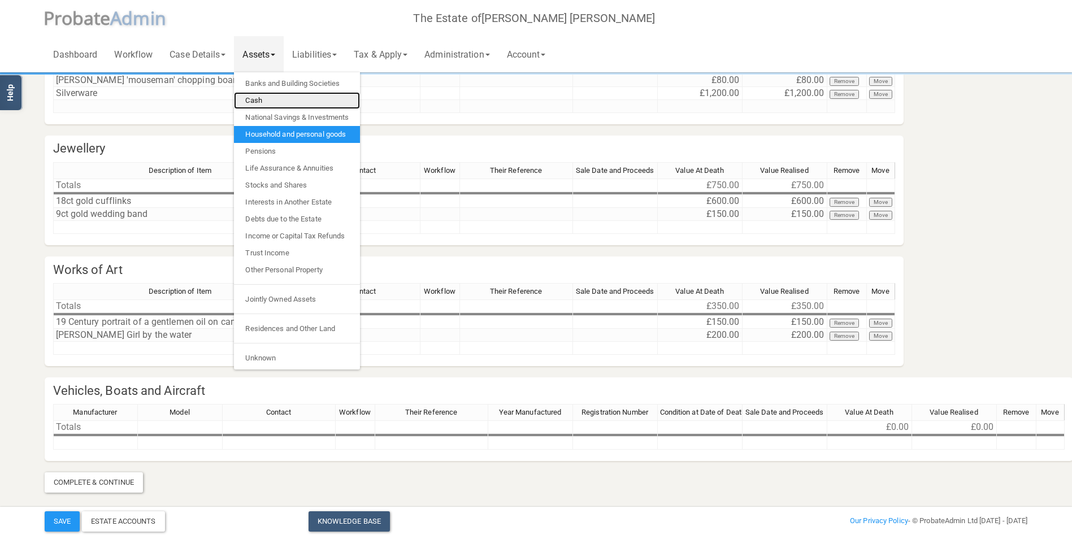
click at [283, 102] on link "Cash" at bounding box center [297, 100] width 126 height 17
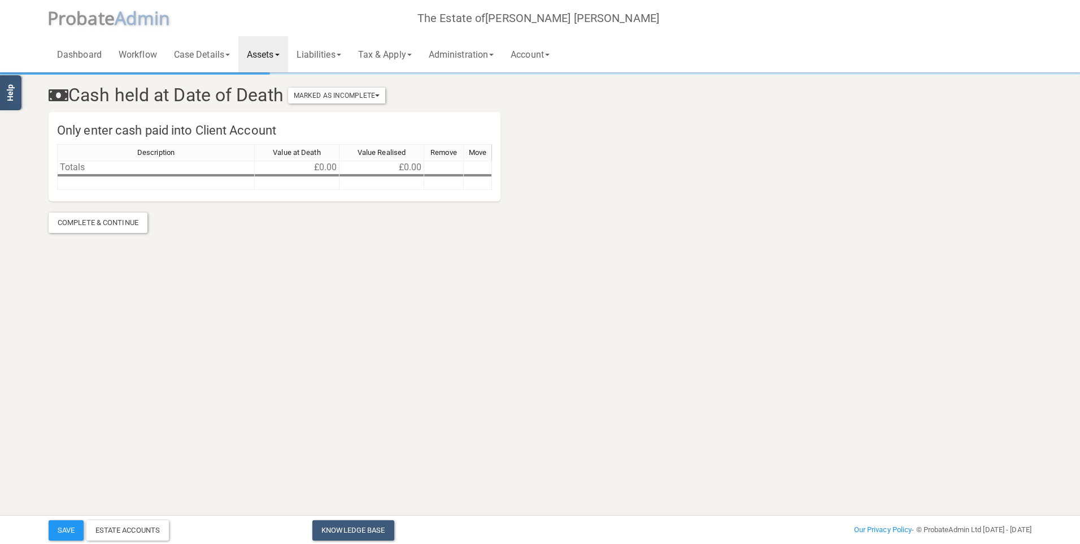
click at [272, 61] on link "Assets" at bounding box center [263, 54] width 50 height 36
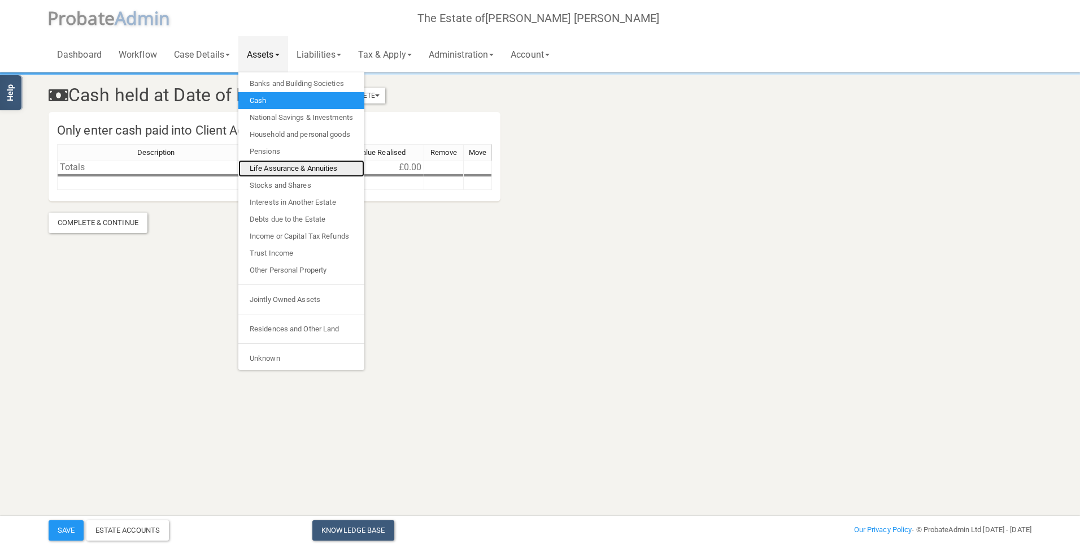
click at [279, 160] on link "Life Assurance & Annuities" at bounding box center [301, 168] width 126 height 17
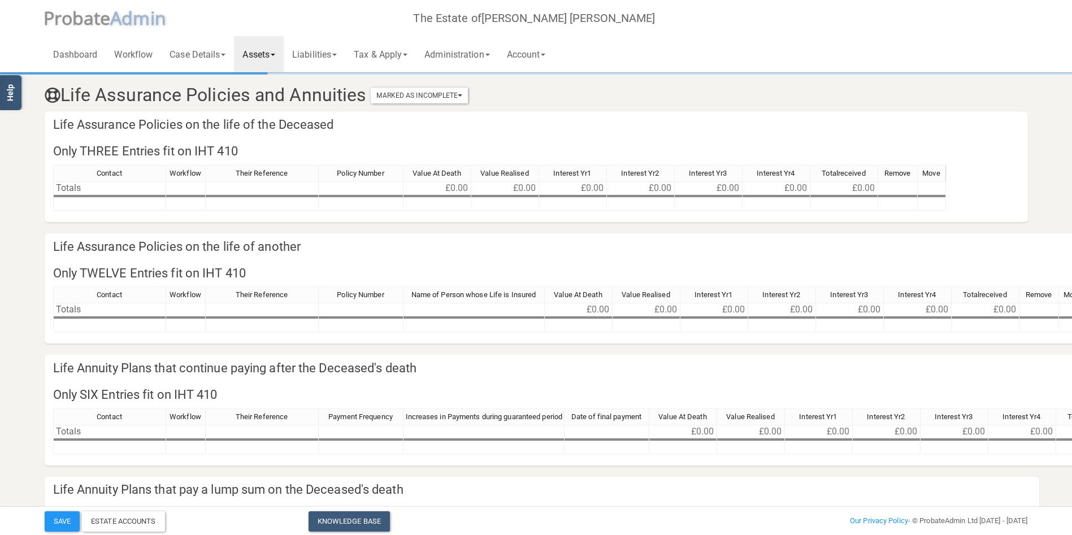
click at [249, 53] on link "Assets" at bounding box center [259, 54] width 50 height 36
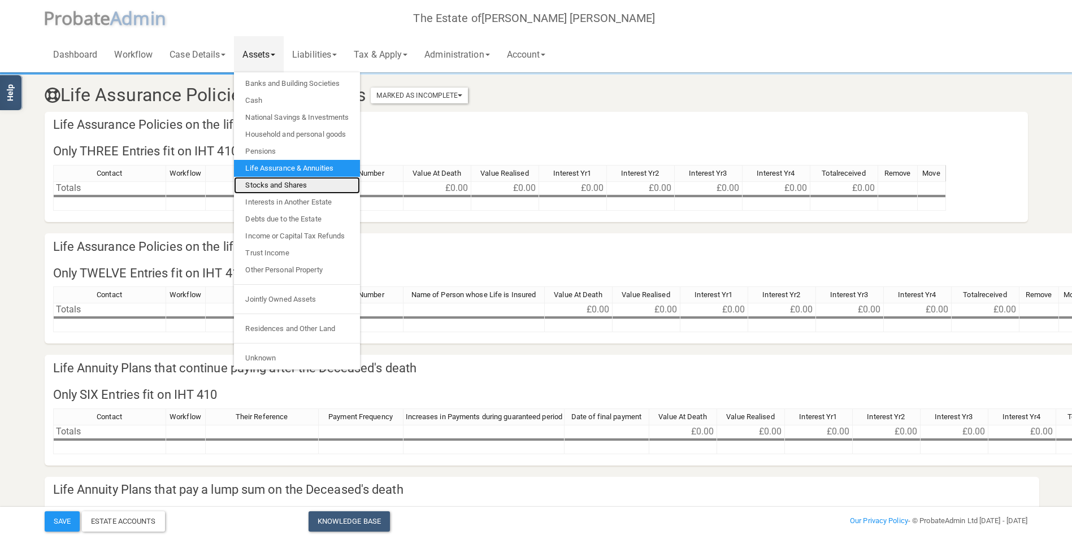
click at [276, 181] on link "Stocks and Shares" at bounding box center [297, 185] width 126 height 17
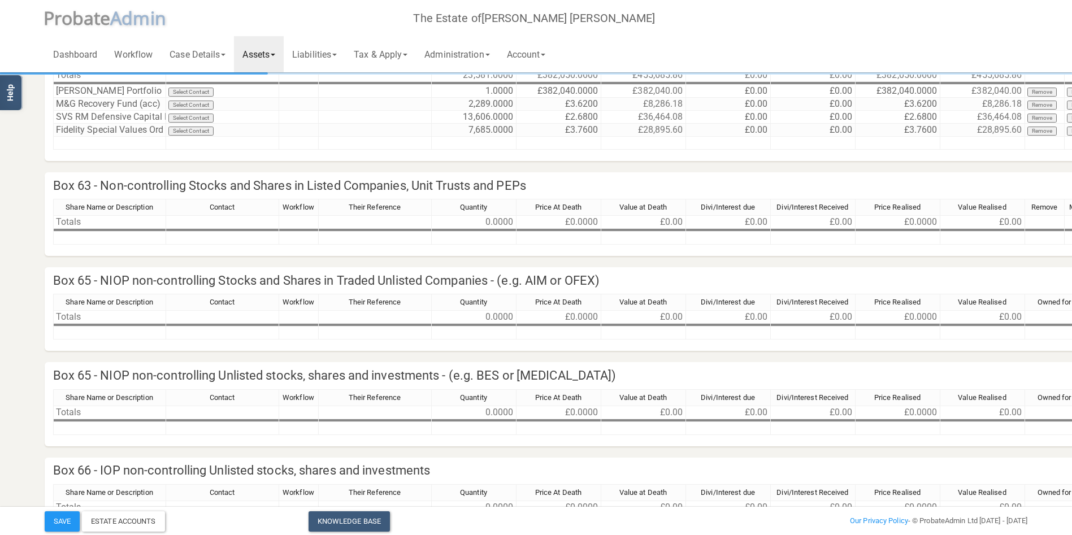
scroll to position [170, 0]
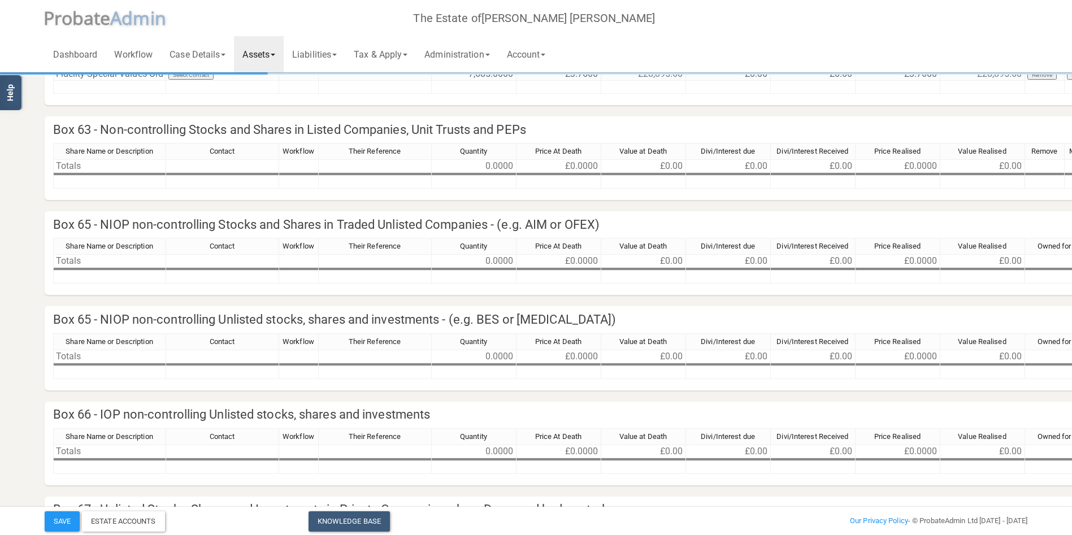
click at [263, 53] on link "Assets" at bounding box center [259, 54] width 50 height 36
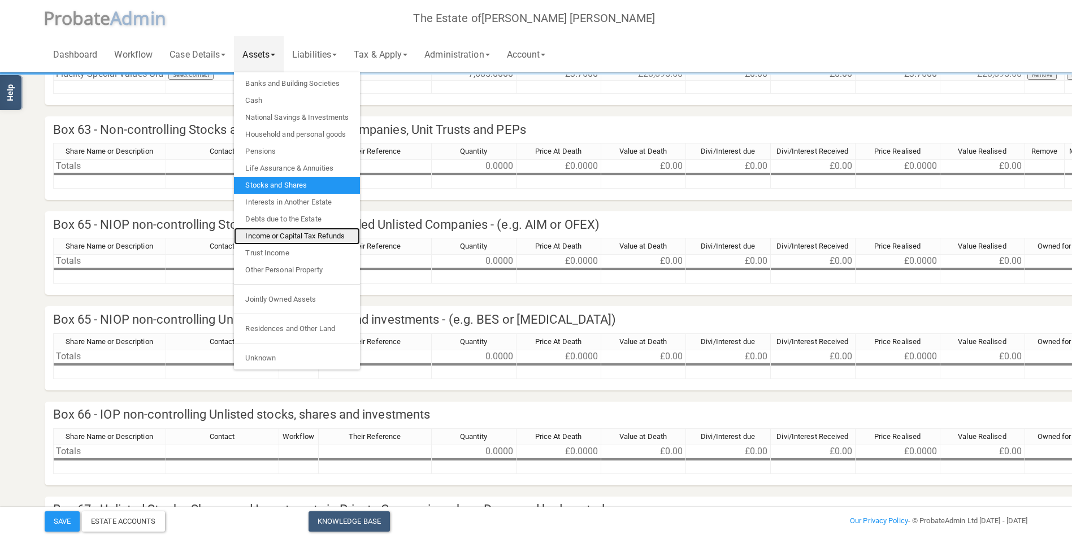
click at [291, 232] on link "Income or Capital Tax Refunds" at bounding box center [297, 236] width 126 height 17
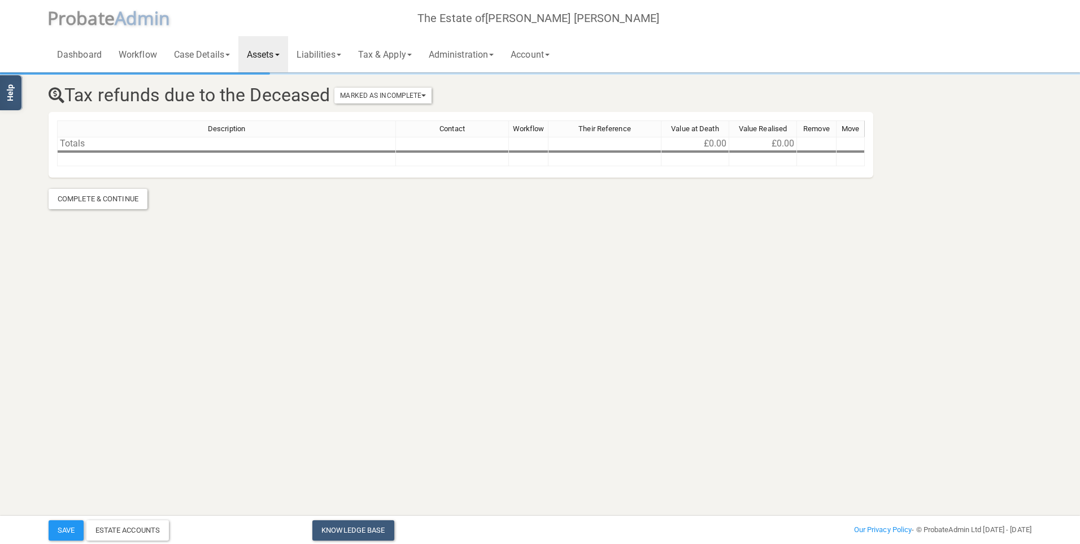
click at [273, 57] on link "Assets" at bounding box center [263, 54] width 50 height 36
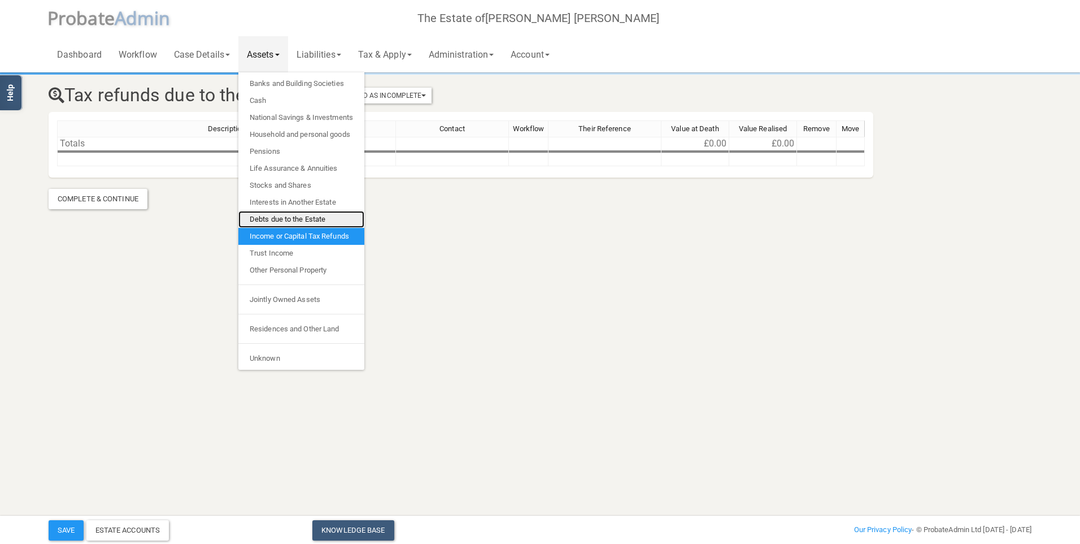
click at [293, 224] on link "Debts due to the Estate" at bounding box center [301, 219] width 126 height 17
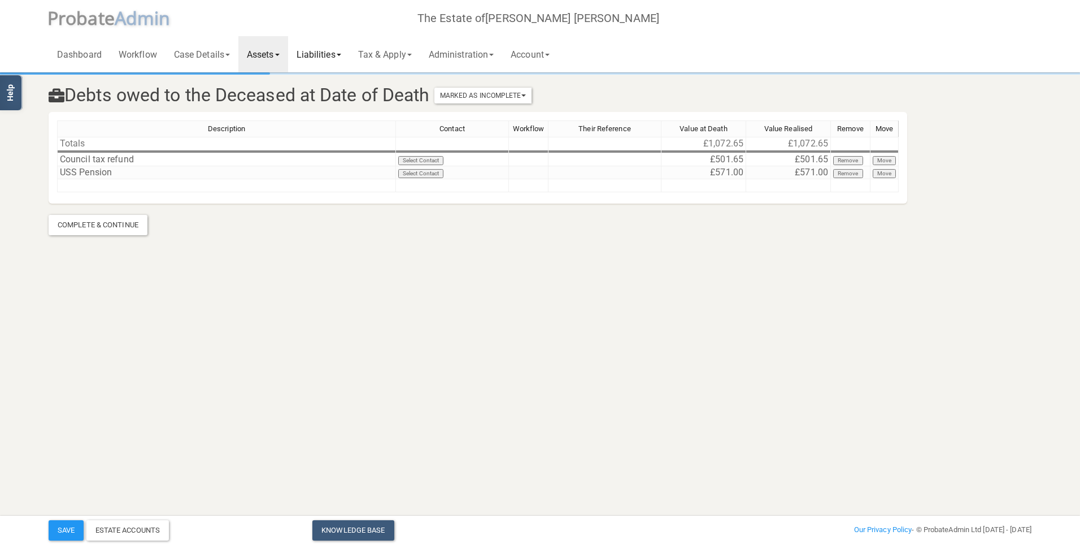
click at [319, 50] on link "Liabilities" at bounding box center [319, 54] width 62 height 36
click at [323, 81] on link "Funeral Expenses" at bounding box center [333, 83] width 90 height 17
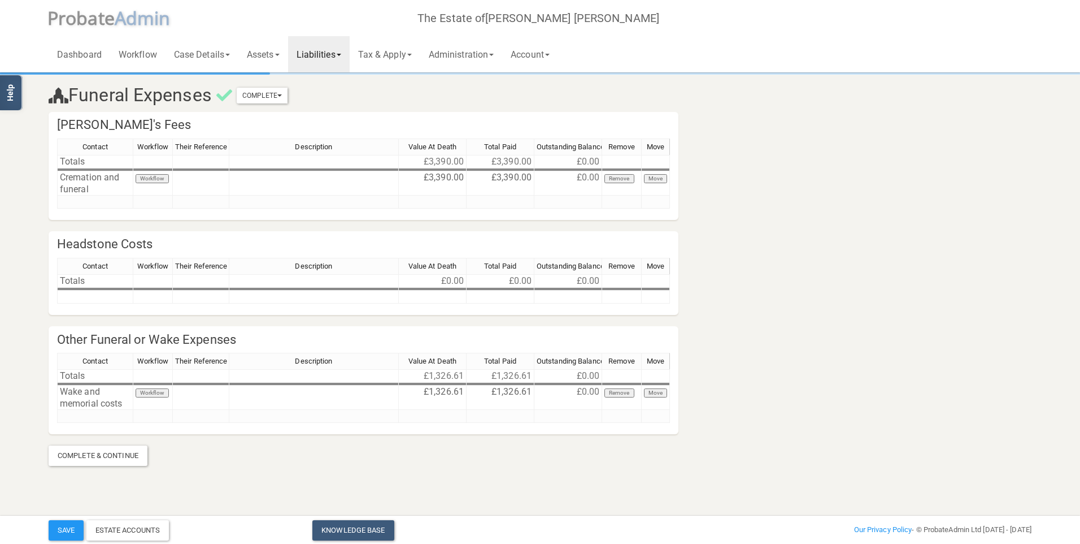
click at [1071, 251] on section "Funeral Expenses Complete Mark As Incomplete Mark As Complete Undertaker's Fees…" at bounding box center [540, 254] width 1080 height 508
click at [393, 53] on link "Tax & Apply" at bounding box center [385, 54] width 71 height 36
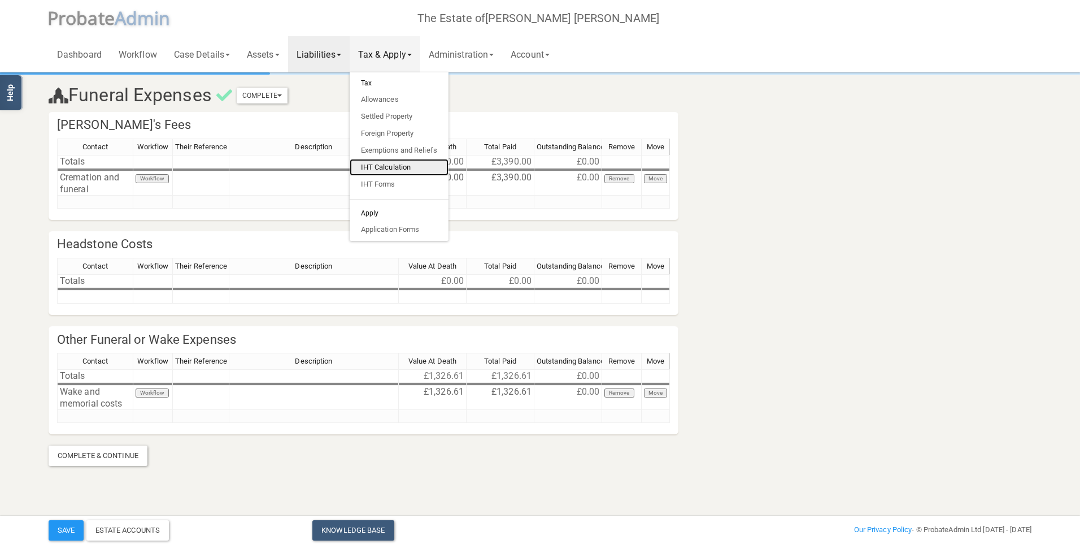
click at [394, 166] on link "IHT Calculation" at bounding box center [399, 167] width 99 height 17
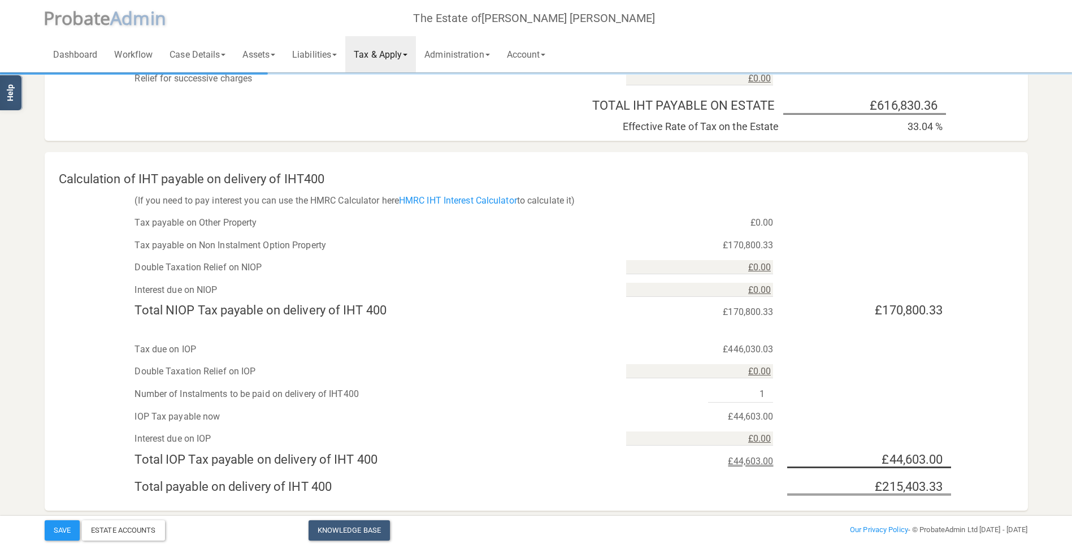
scroll to position [888, 0]
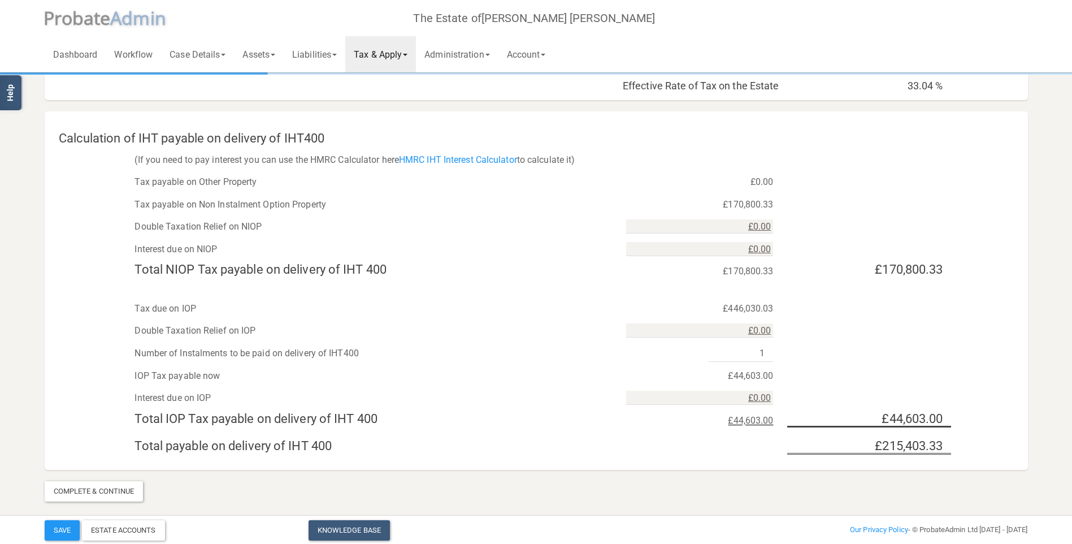
click at [400, 54] on link "Tax & Apply" at bounding box center [380, 54] width 71 height 36
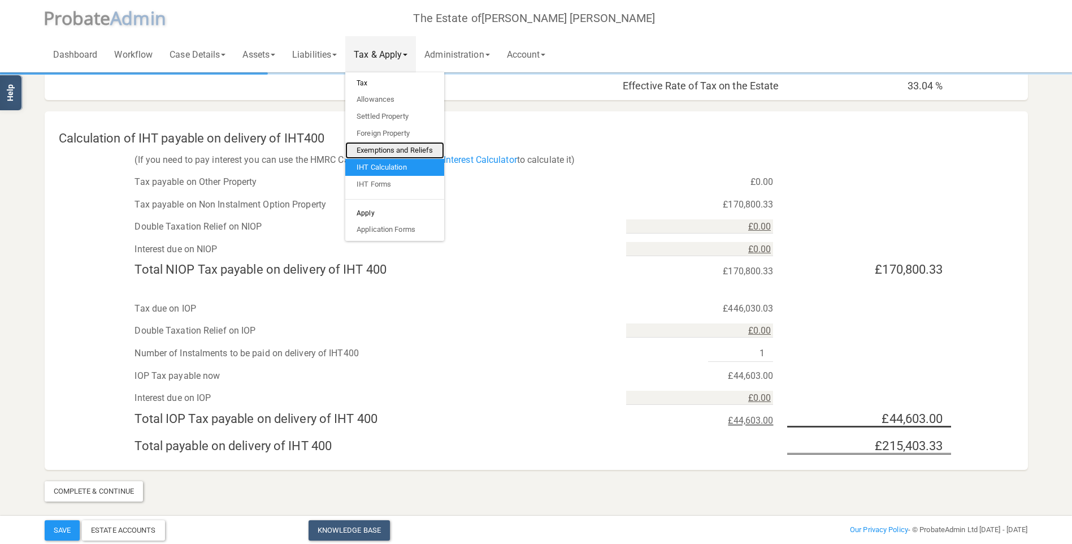
click at [394, 148] on link "Exemptions and Reliefs" at bounding box center [394, 150] width 99 height 17
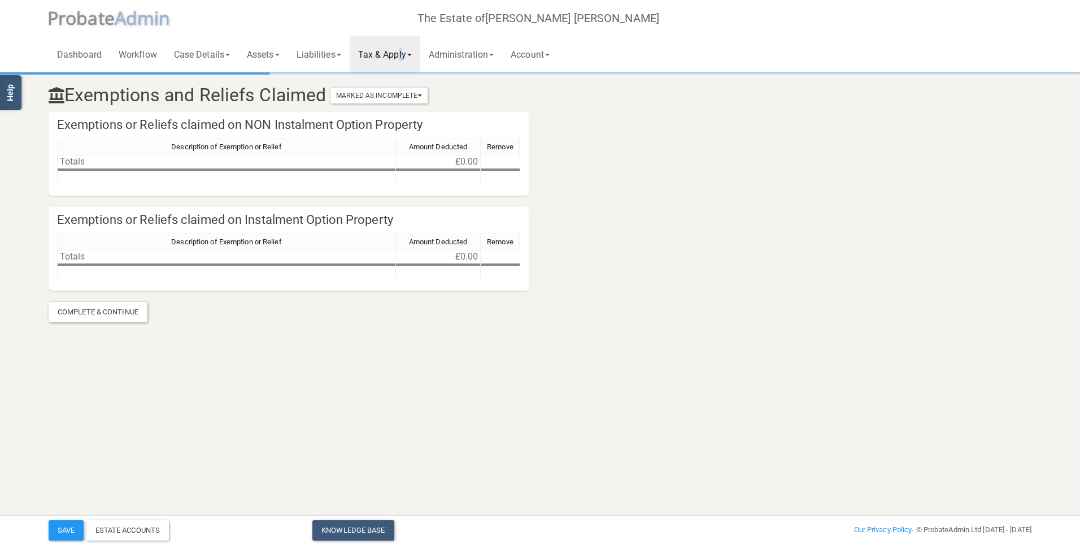
click at [407, 56] on link "Tax & Apply" at bounding box center [385, 54] width 71 height 36
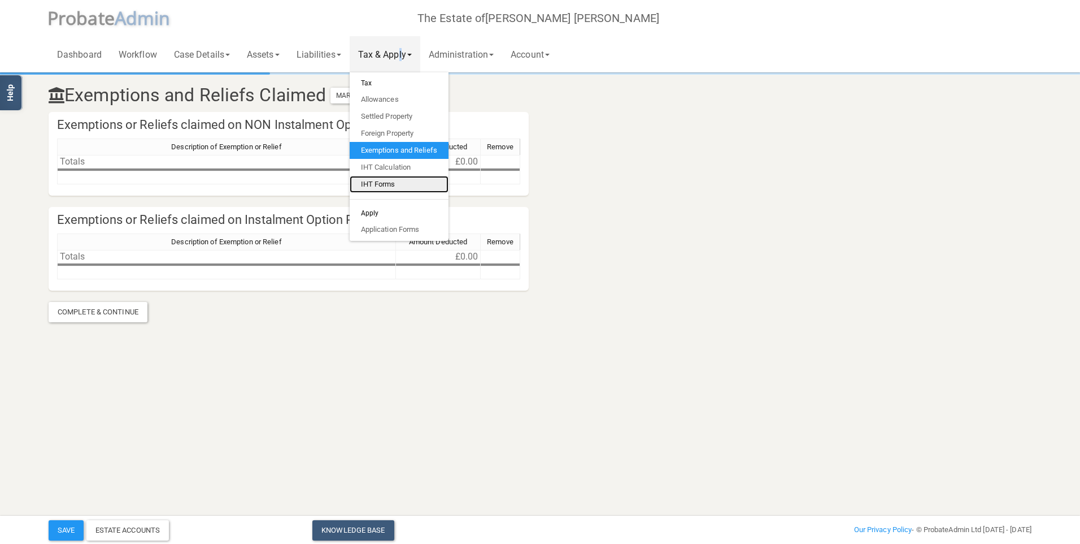
click at [396, 179] on link "IHT Forms" at bounding box center [399, 184] width 99 height 17
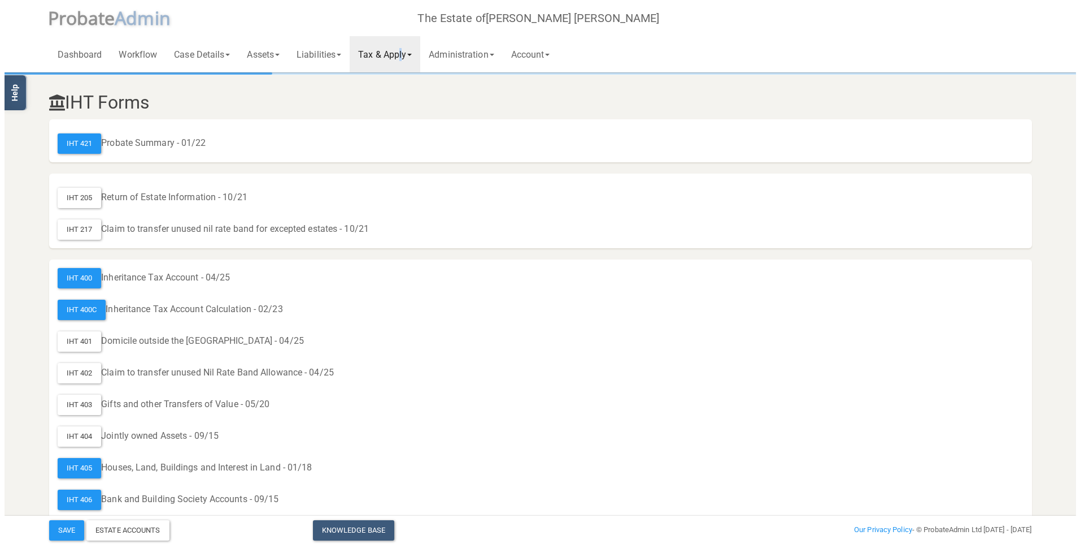
scroll to position [57, 0]
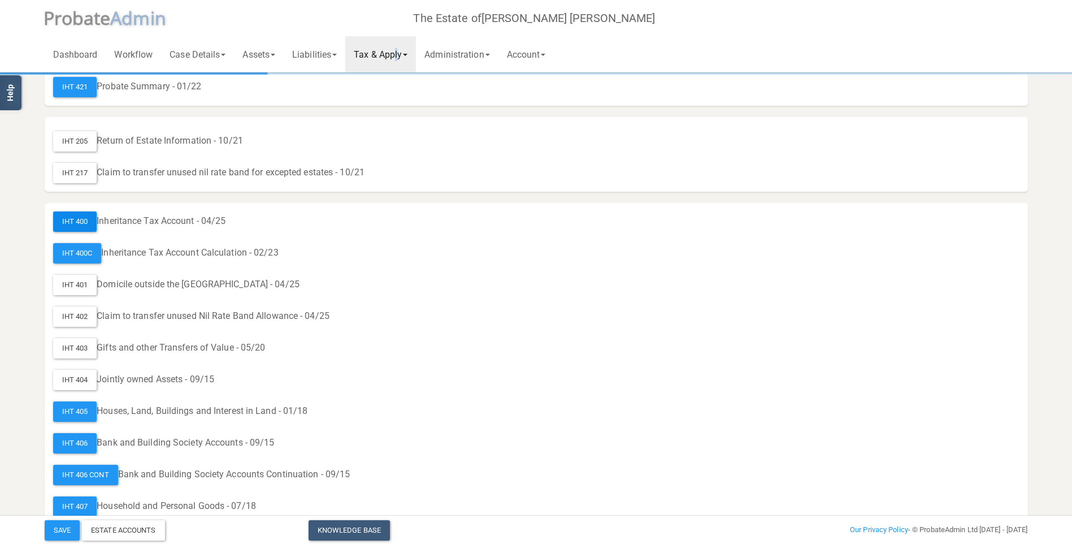
click at [68, 219] on div "IHT 400" at bounding box center [75, 221] width 44 height 20
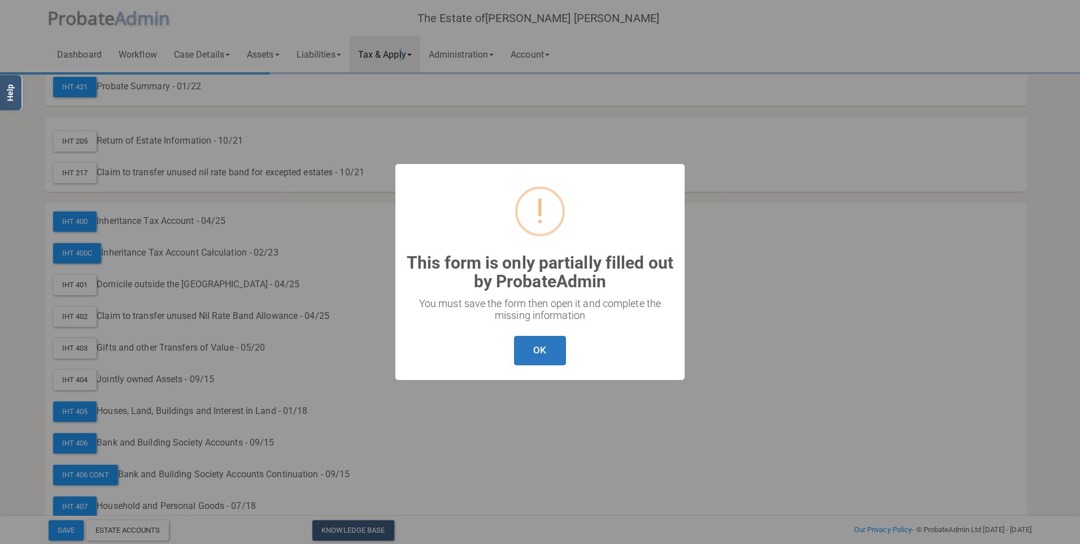
click at [547, 359] on button "OK" at bounding box center [539, 351] width 51 height 30
